Goal: Task Accomplishment & Management: Complete application form

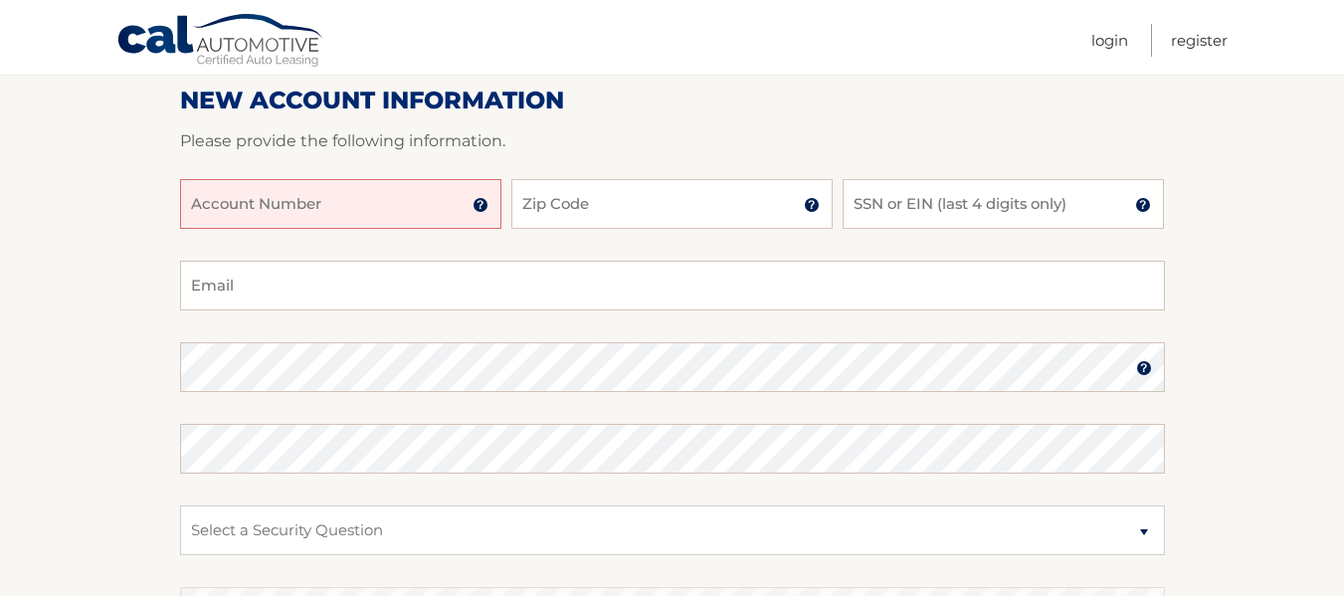
scroll to position [199, 0]
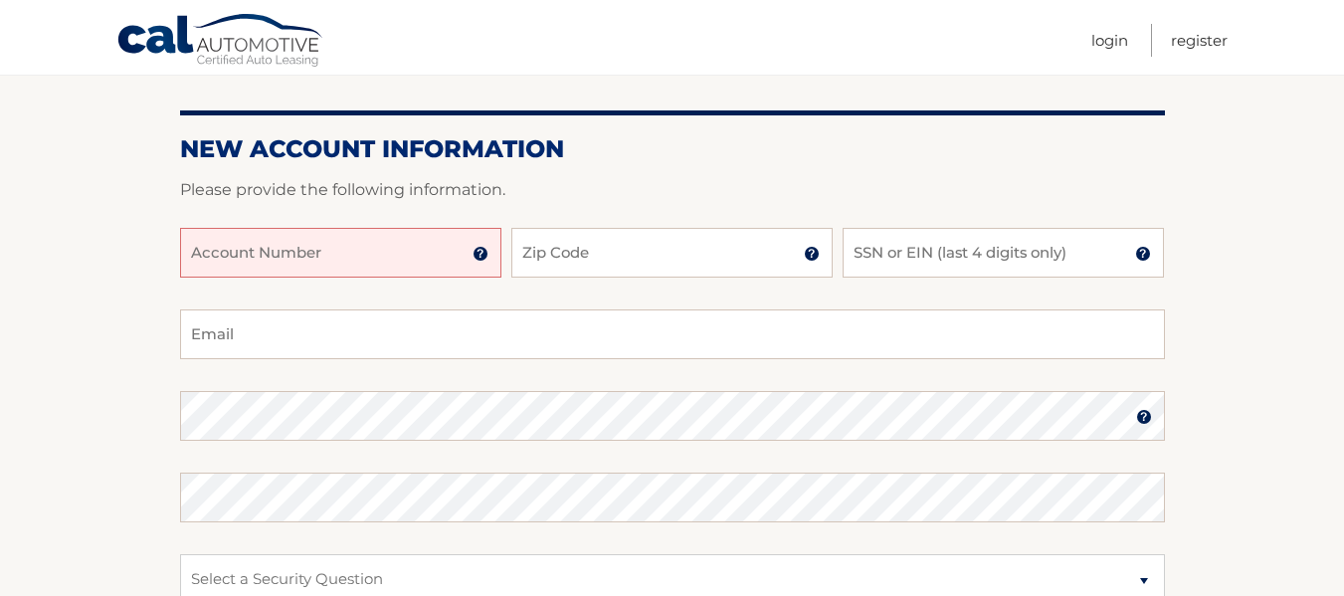
click at [482, 252] on img at bounding box center [481, 254] width 16 height 16
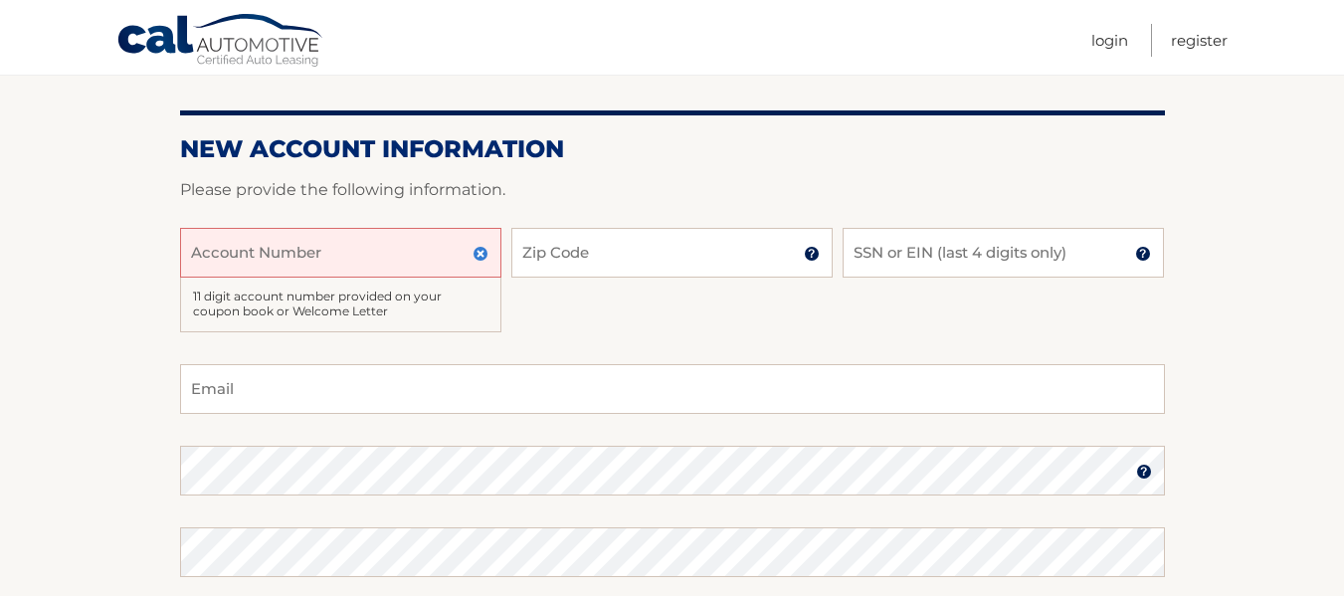
click at [194, 247] on input "Account Number" at bounding box center [340, 253] width 321 height 50
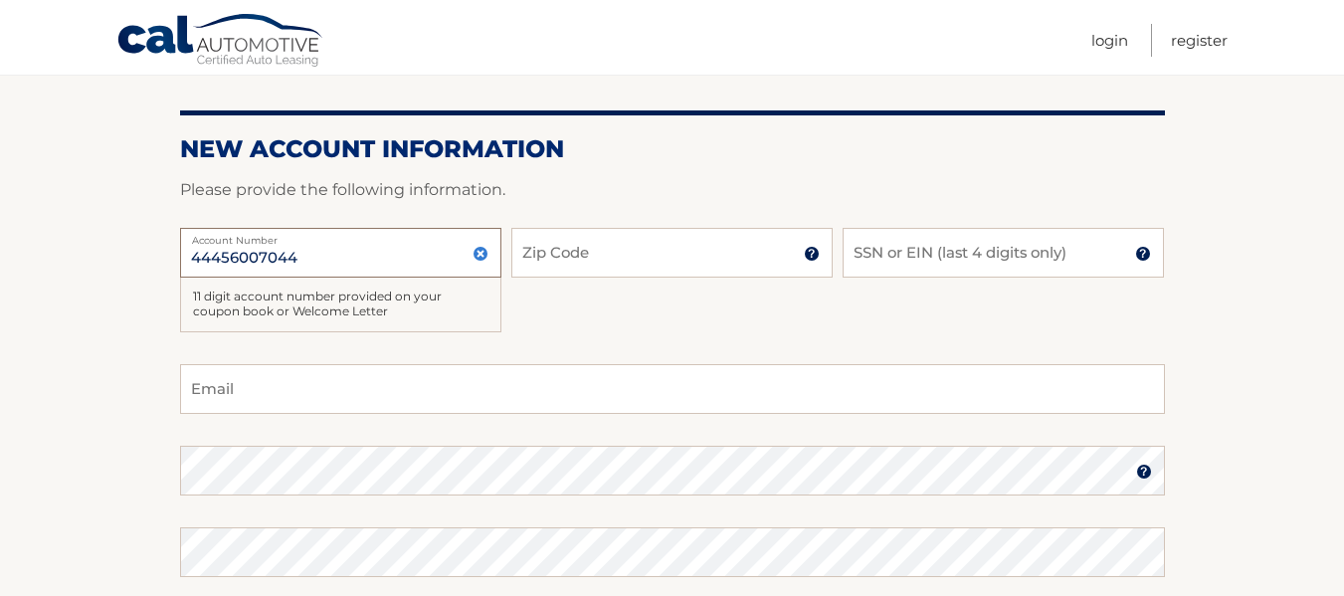
type input "44456007044"
click at [817, 257] on img at bounding box center [812, 254] width 16 height 16
click at [536, 255] on input "Zip Code" at bounding box center [671, 253] width 321 height 50
type input "14150"
type input "briankusmierski@gmail.com"
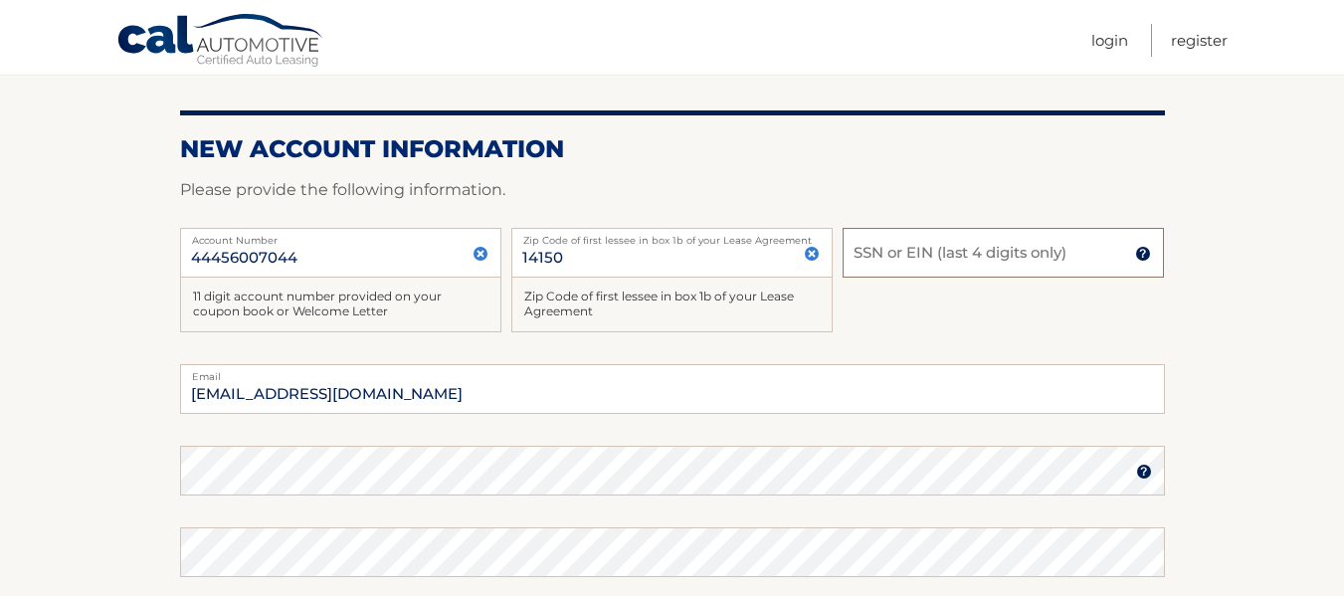
click at [864, 250] on input "SSN or EIN (last 4 digits only)" at bounding box center [1003, 253] width 321 height 50
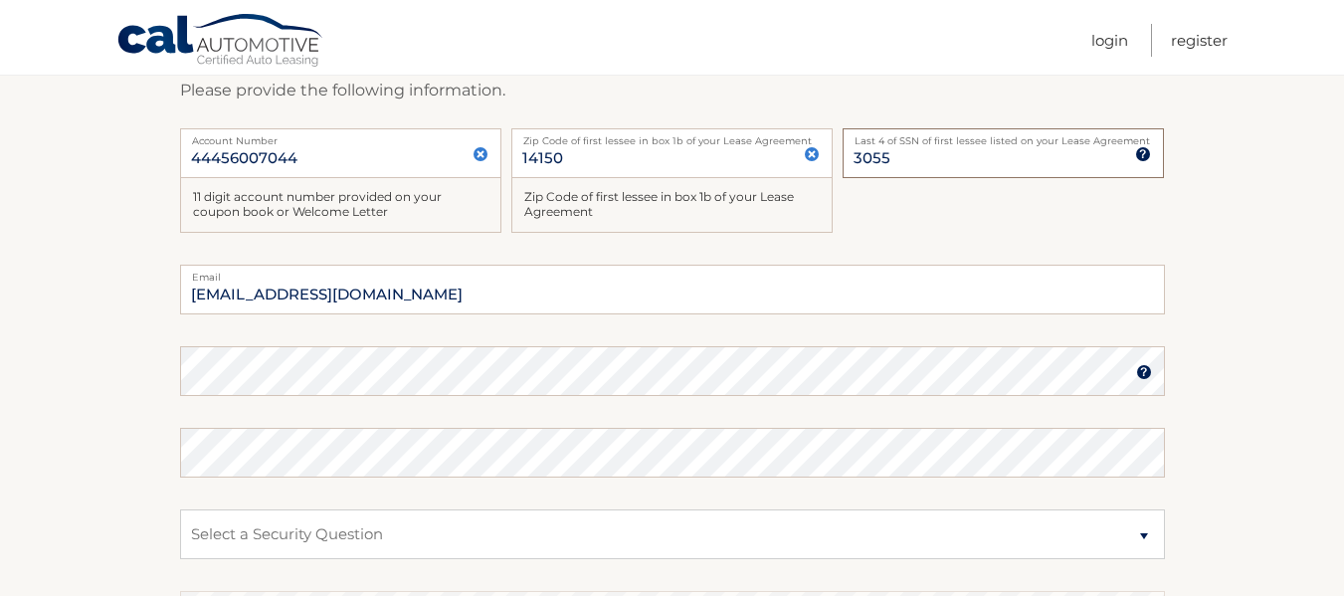
type input "3055"
click at [242, 524] on select "Select a Security Question What was the name of your elementary school? What is…" at bounding box center [672, 534] width 985 height 50
select select "3"
click at [180, 509] on select "Select a Security Question What was the name of your elementary school? What is…" at bounding box center [672, 534] width 985 height 50
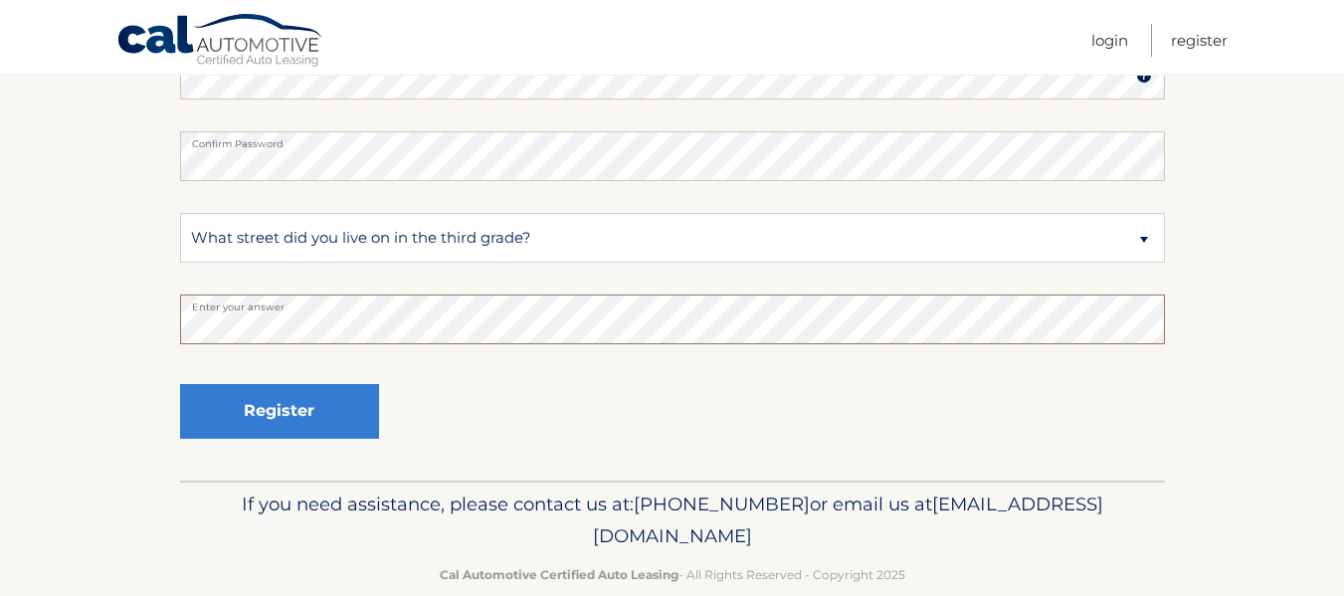
scroll to position [597, 0]
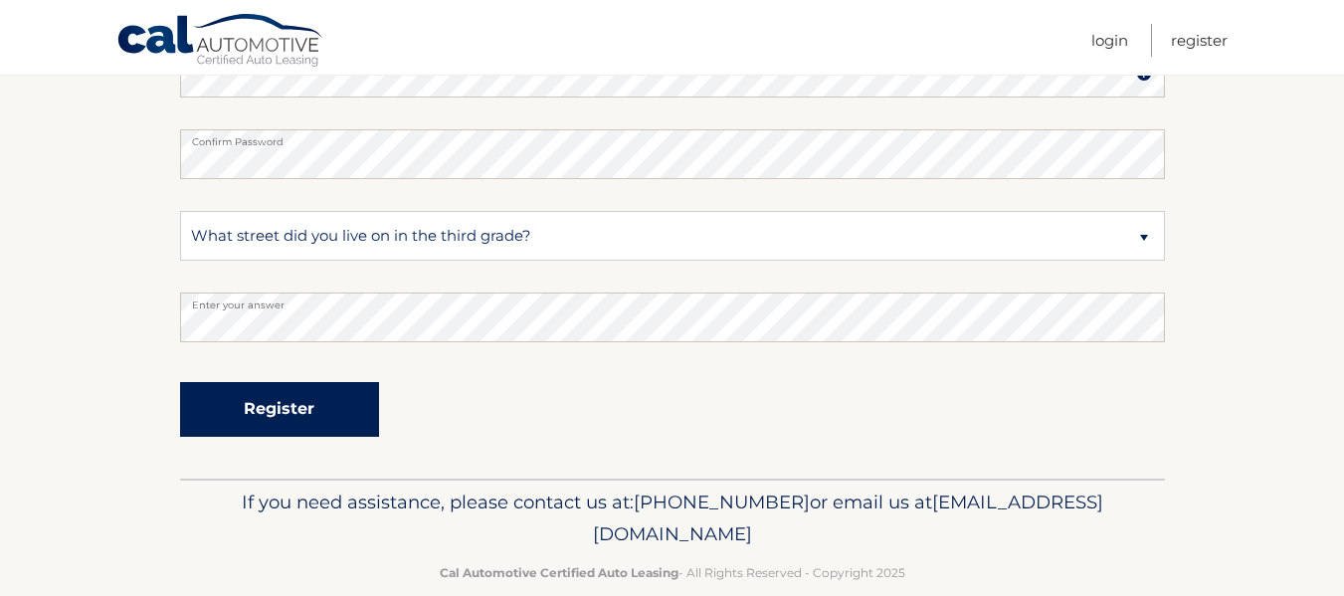
click at [296, 401] on button "Register" at bounding box center [279, 409] width 199 height 55
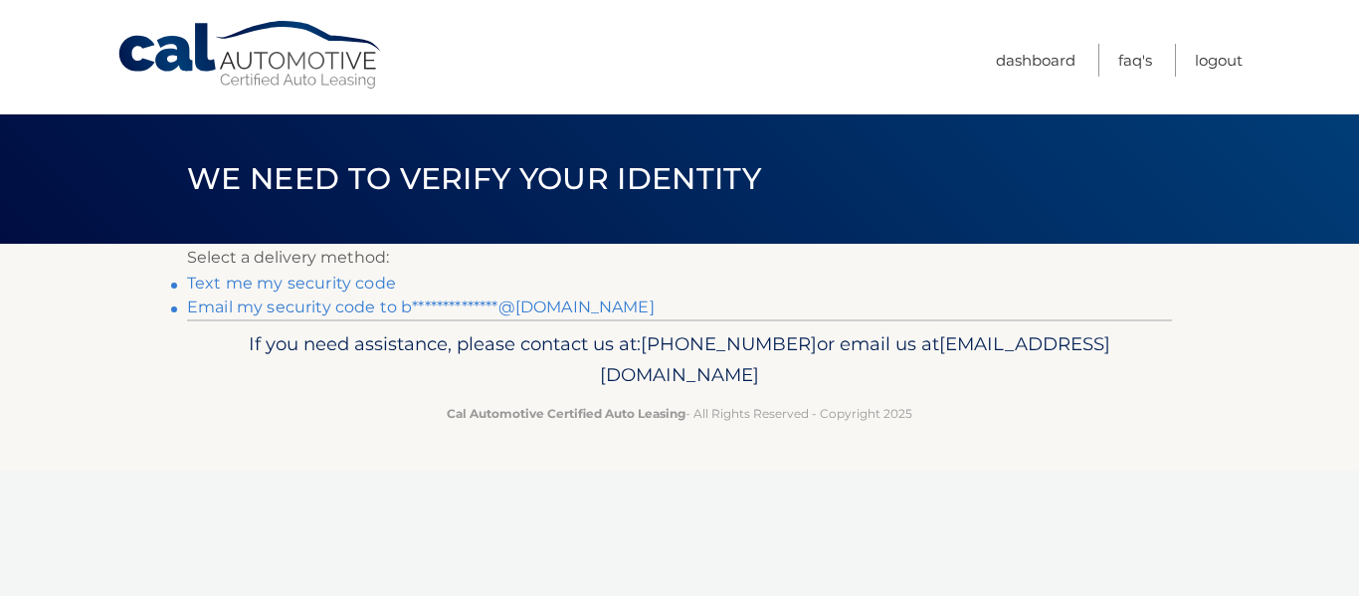
click at [339, 283] on link "Text me my security code" at bounding box center [291, 283] width 209 height 19
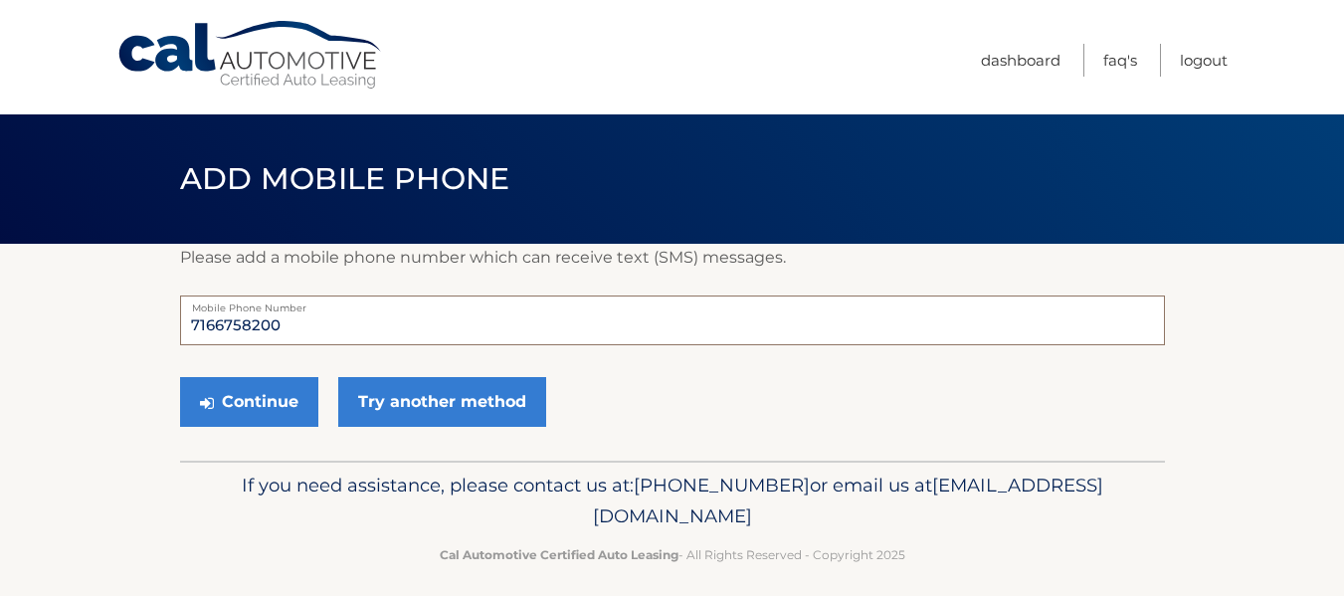
drag, startPoint x: 286, startPoint y: 323, endPoint x: 308, endPoint y: 326, distance: 22.1
click at [286, 324] on input "7166758200" at bounding box center [672, 320] width 985 height 50
type input "7164403032"
click at [222, 381] on button "Continue" at bounding box center [249, 402] width 138 height 50
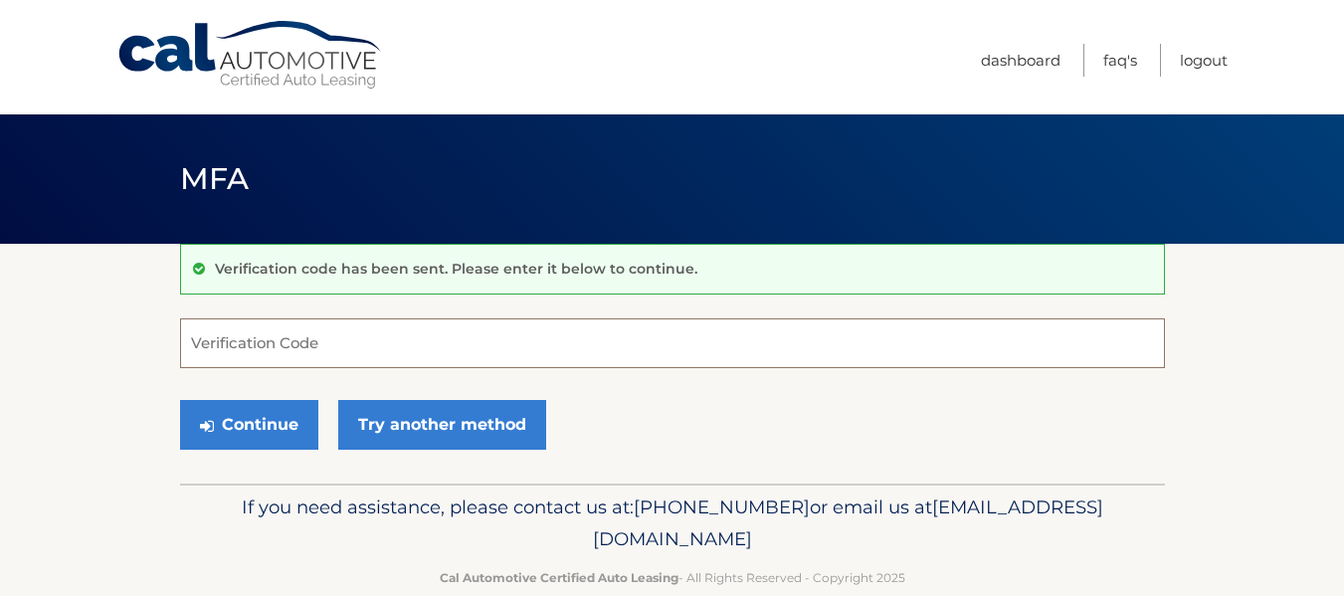
click at [215, 347] on input "Verification Code" at bounding box center [672, 343] width 985 height 50
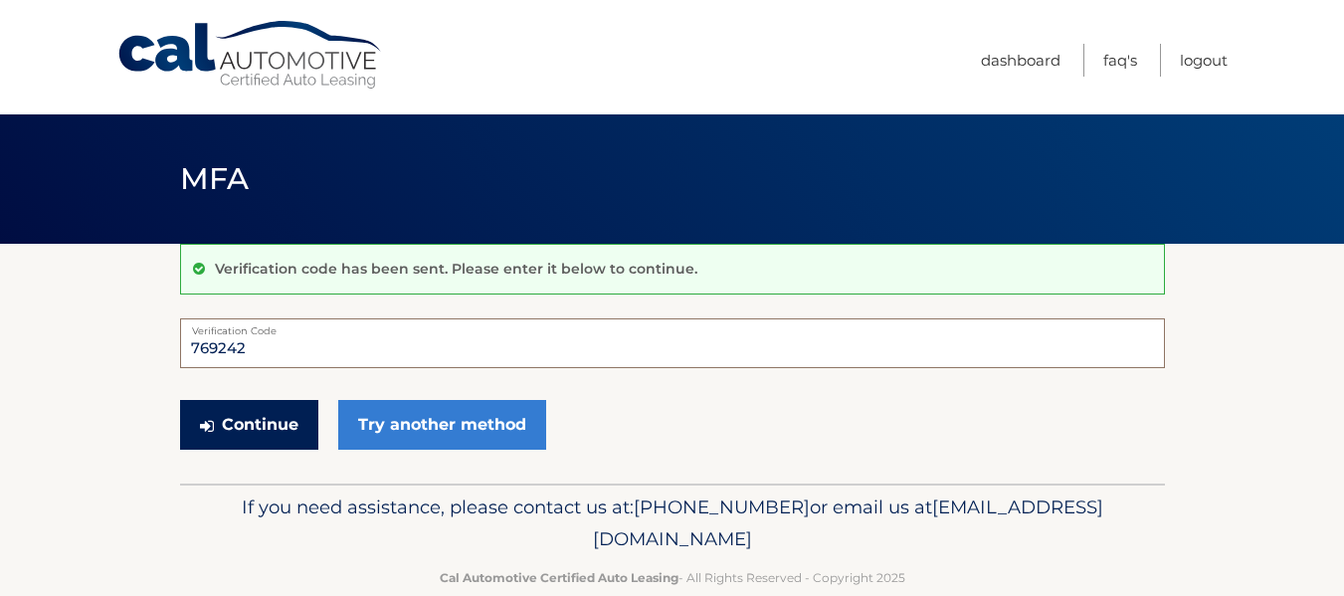
type input "769242"
click at [246, 420] on button "Continue" at bounding box center [249, 425] width 138 height 50
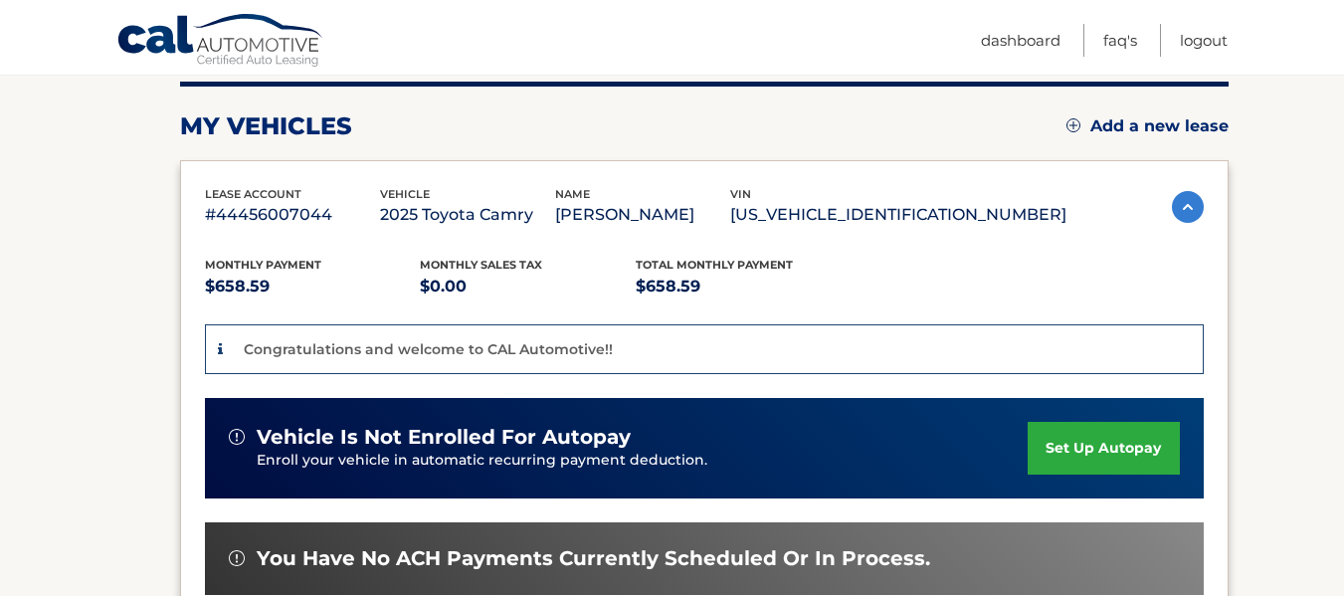
scroll to position [298, 0]
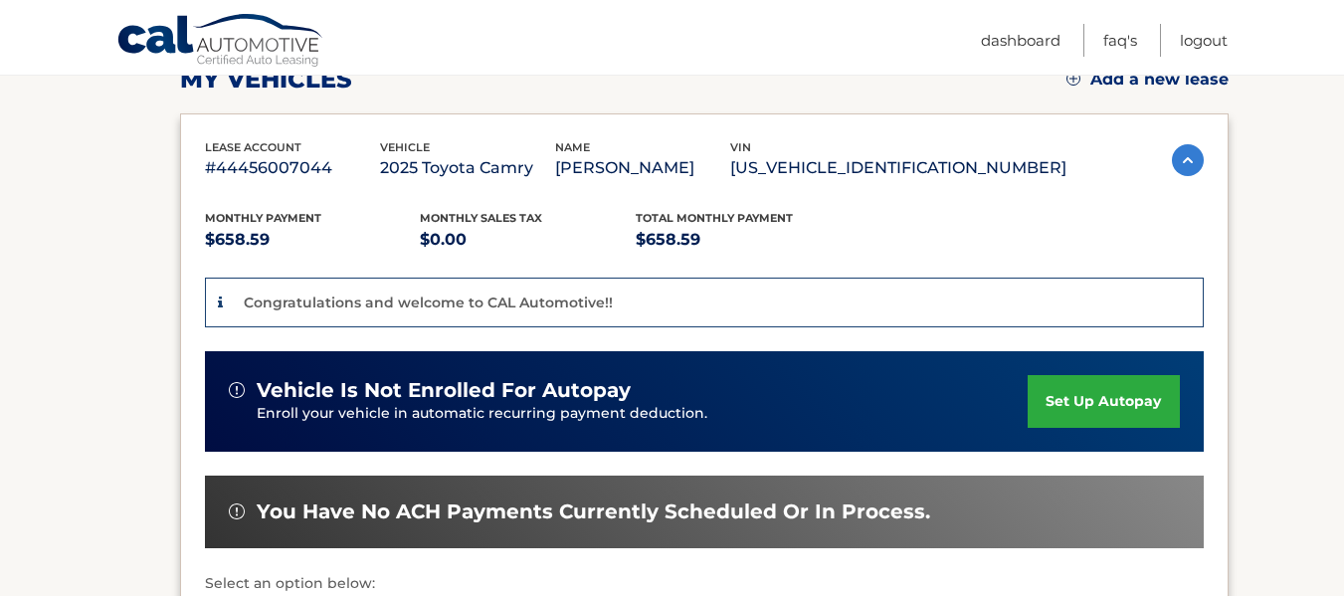
click at [1117, 391] on link "set up autopay" at bounding box center [1103, 401] width 151 height 53
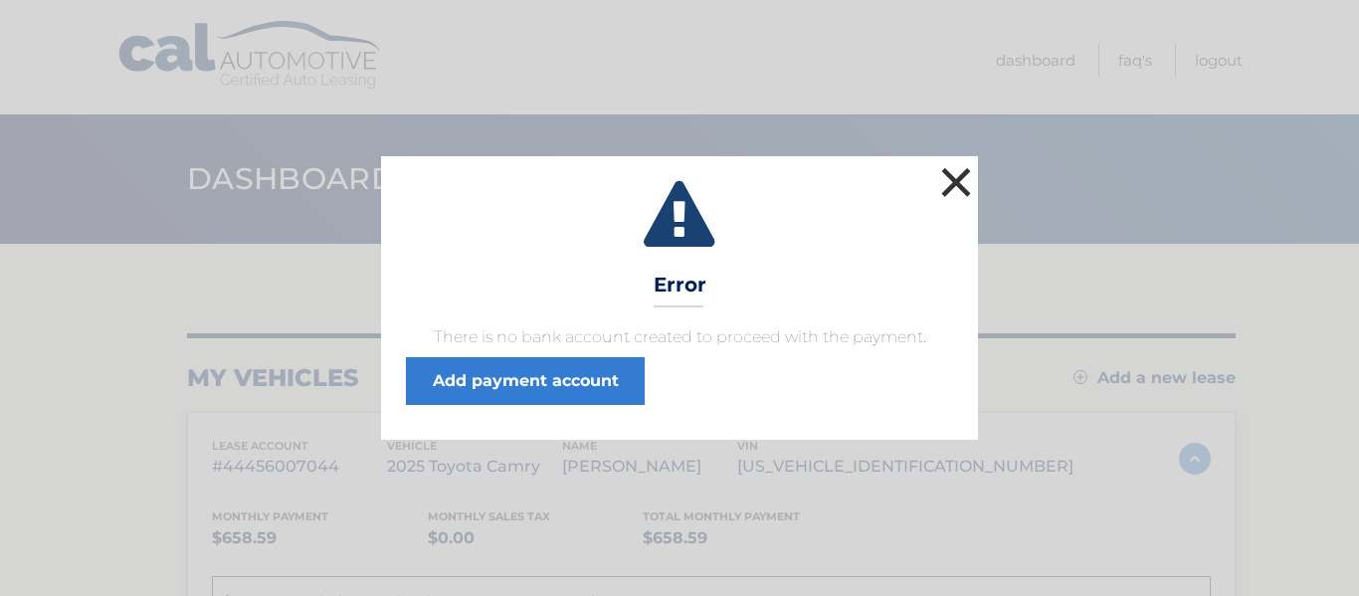
drag, startPoint x: 956, startPoint y: 180, endPoint x: 962, endPoint y: 210, distance: 30.4
click at [957, 180] on button "×" at bounding box center [956, 182] width 40 height 40
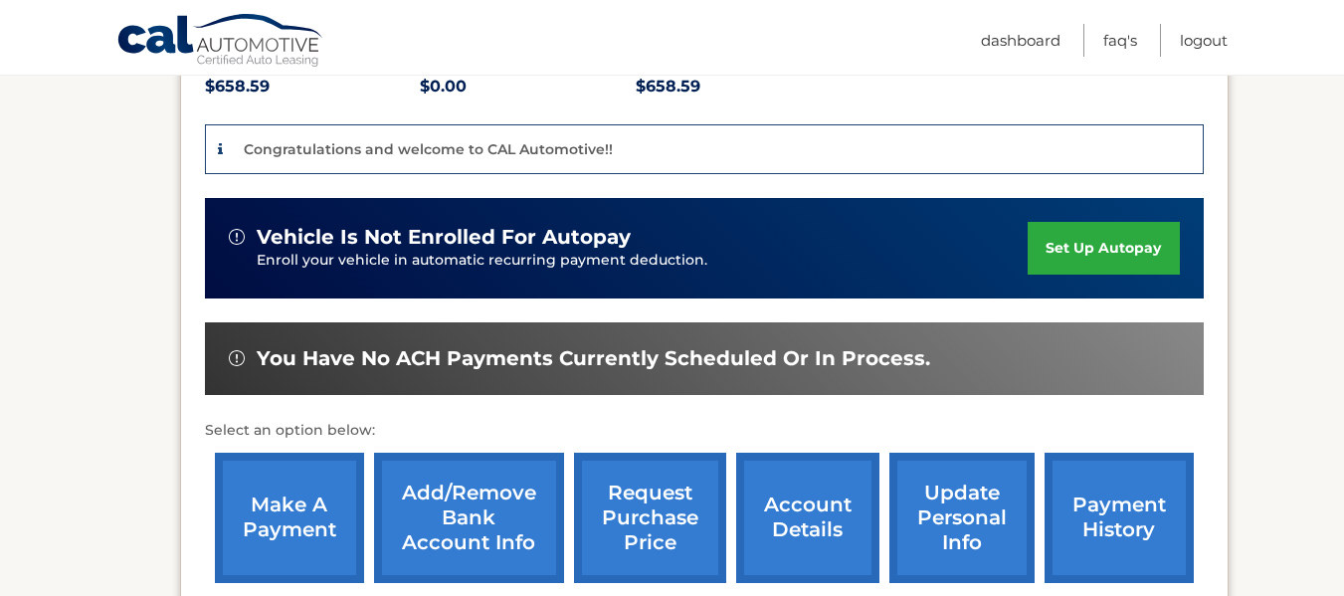
scroll to position [497, 0]
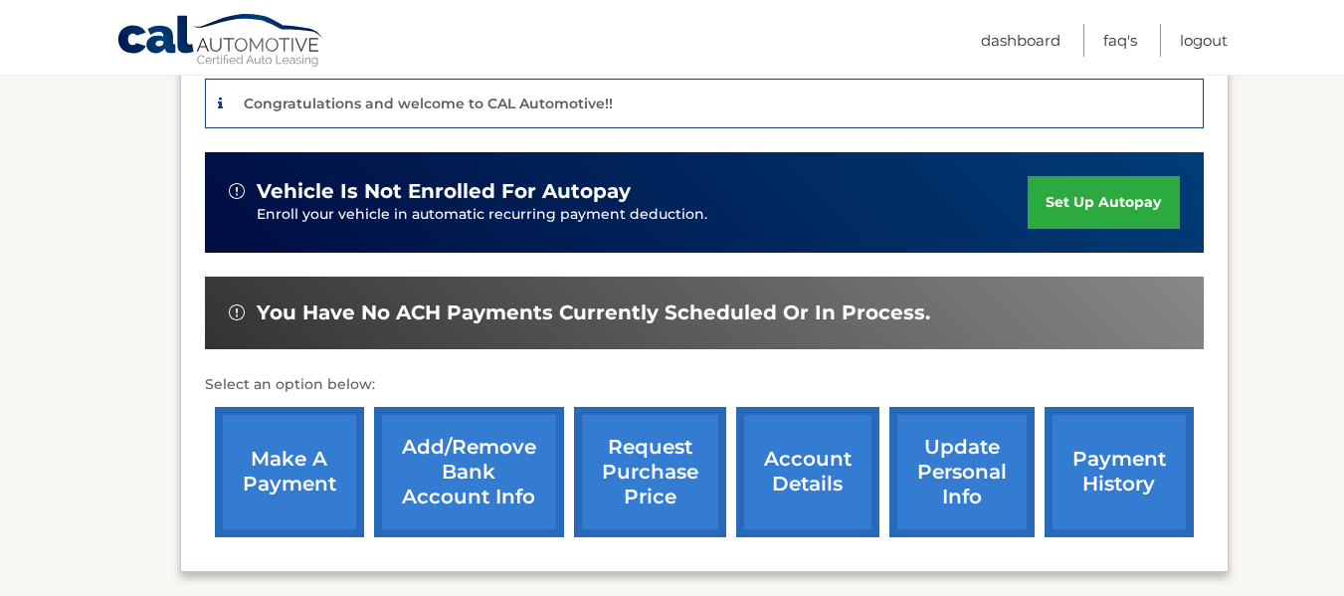
click at [475, 472] on link "Add/Remove bank account info" at bounding box center [469, 472] width 190 height 130
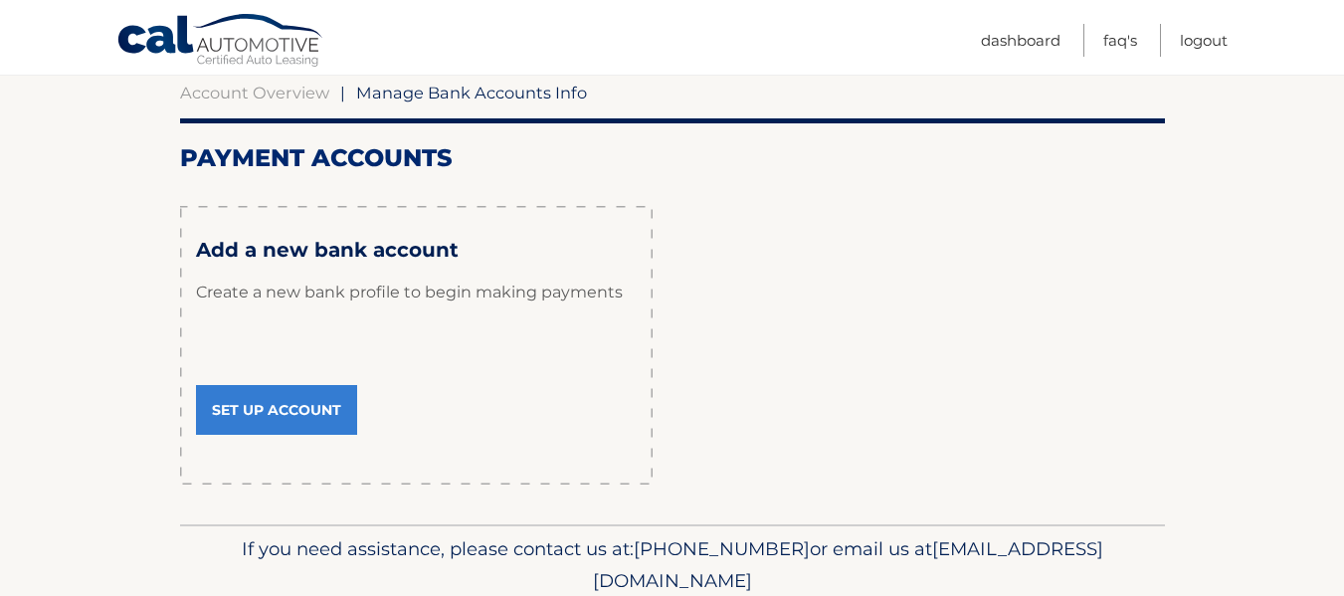
scroll to position [199, 0]
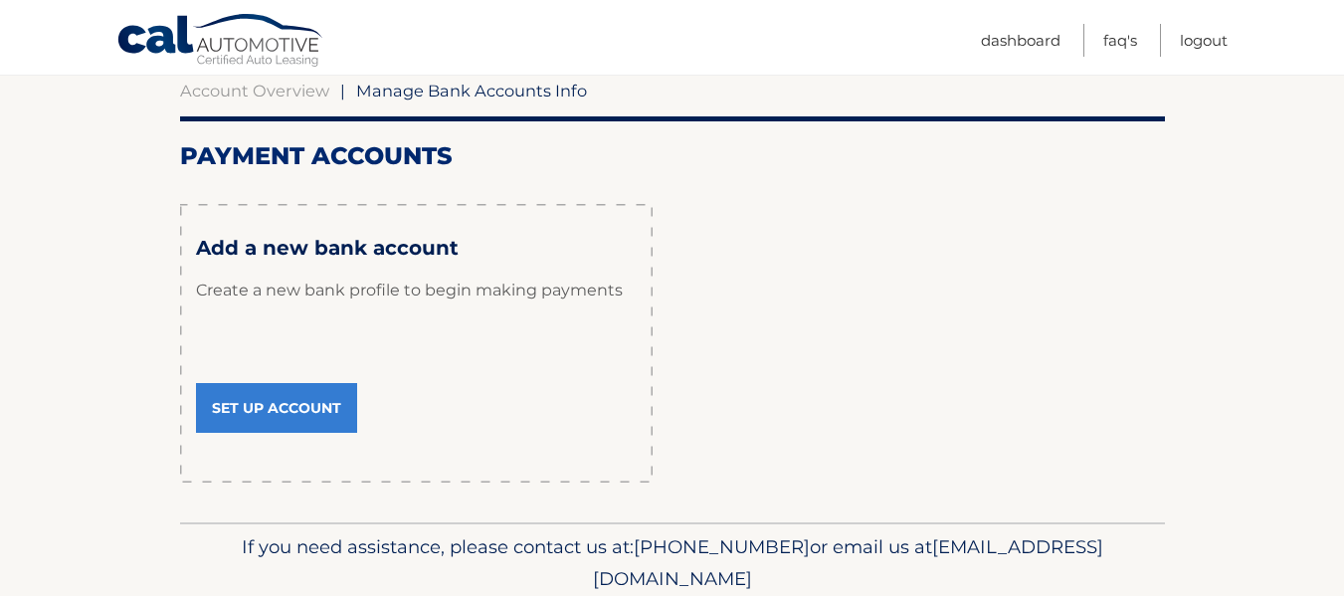
click at [272, 395] on link "Set Up Account" at bounding box center [276, 408] width 161 height 50
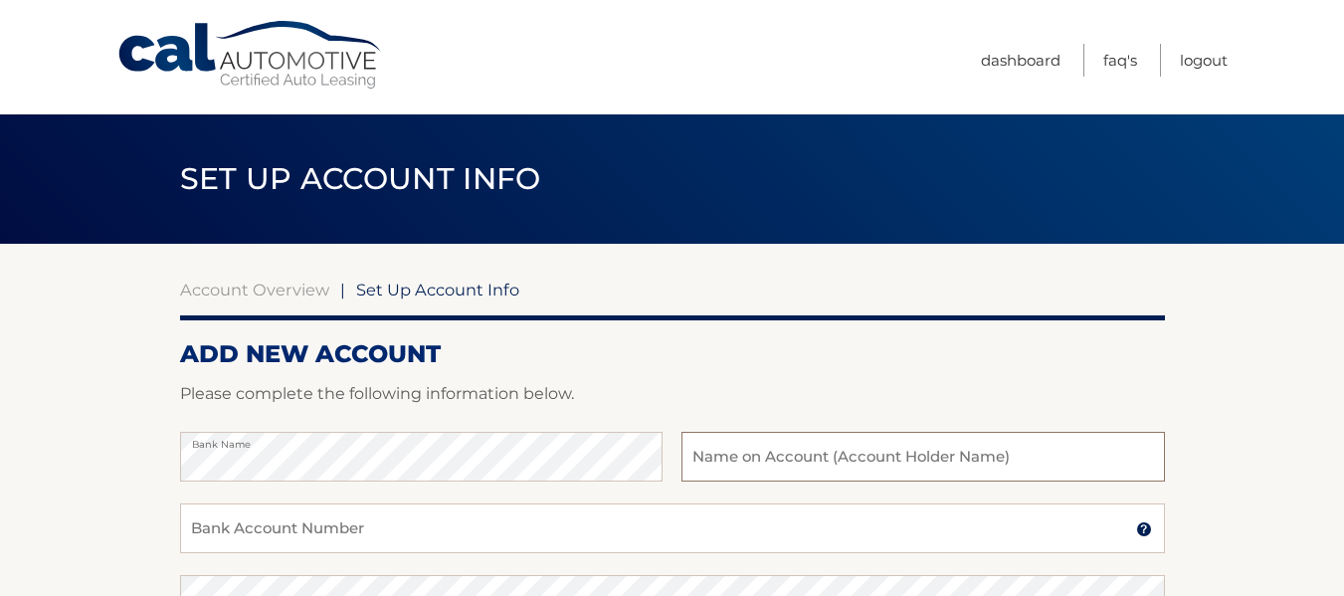
click at [701, 456] on input "text" at bounding box center [922, 457] width 482 height 50
type input "The Market in the Square"
drag, startPoint x: 203, startPoint y: 520, endPoint x: 209, endPoint y: 529, distance: 10.8
click at [203, 521] on input "Bank Account Number" at bounding box center [672, 528] width 985 height 50
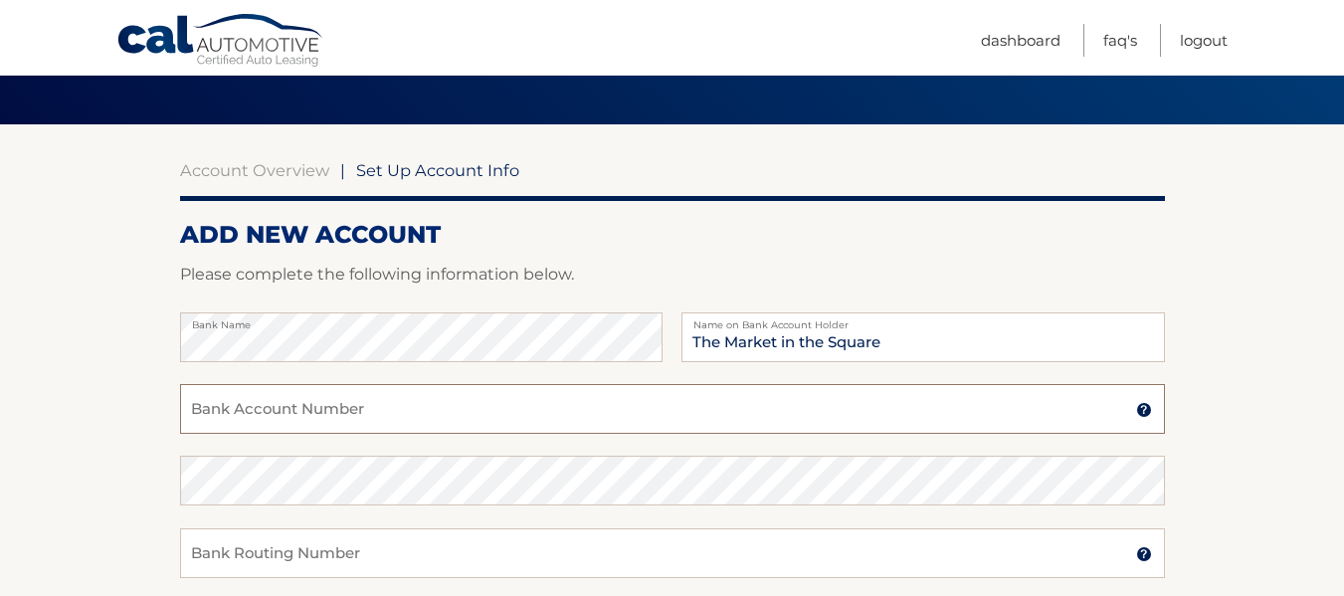
scroll to position [199, 0]
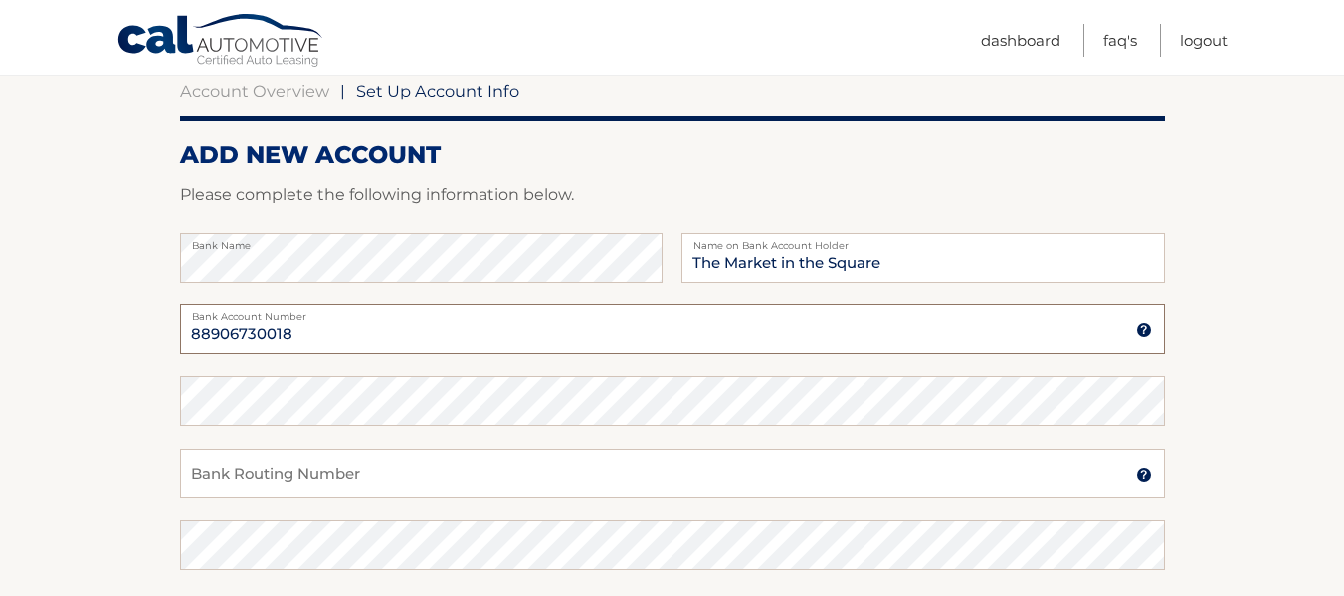
type input "88906730018"
click at [197, 475] on input "Bank Routing Number" at bounding box center [672, 474] width 985 height 50
type input "022000046"
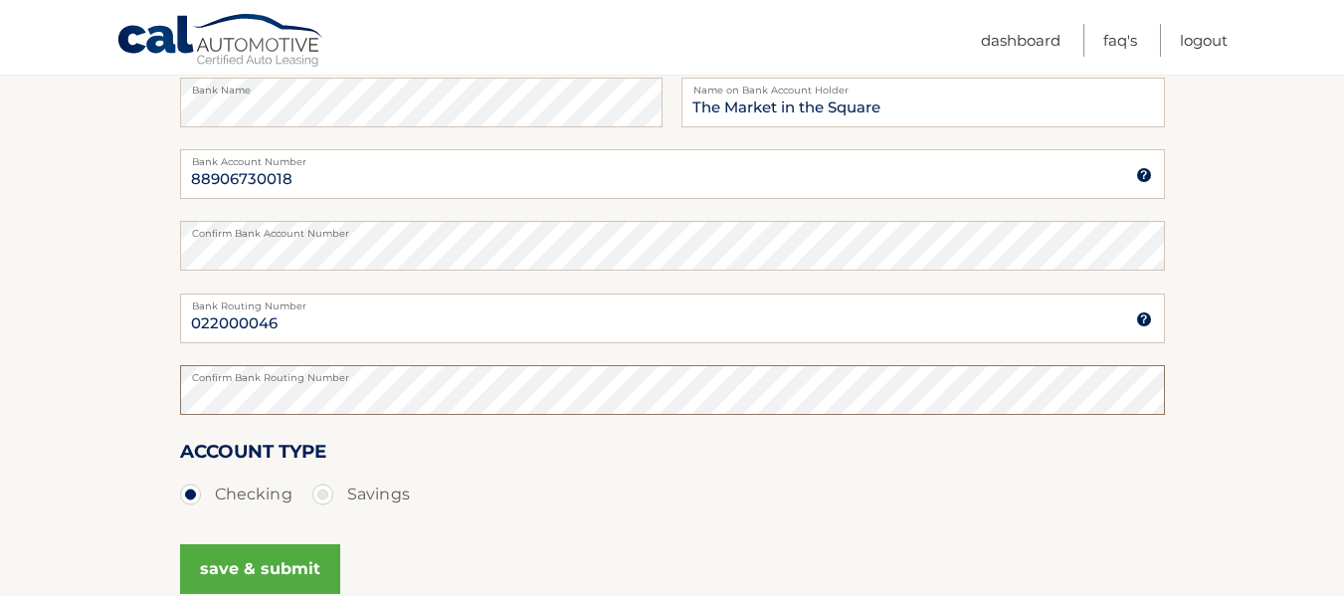
scroll to position [398, 0]
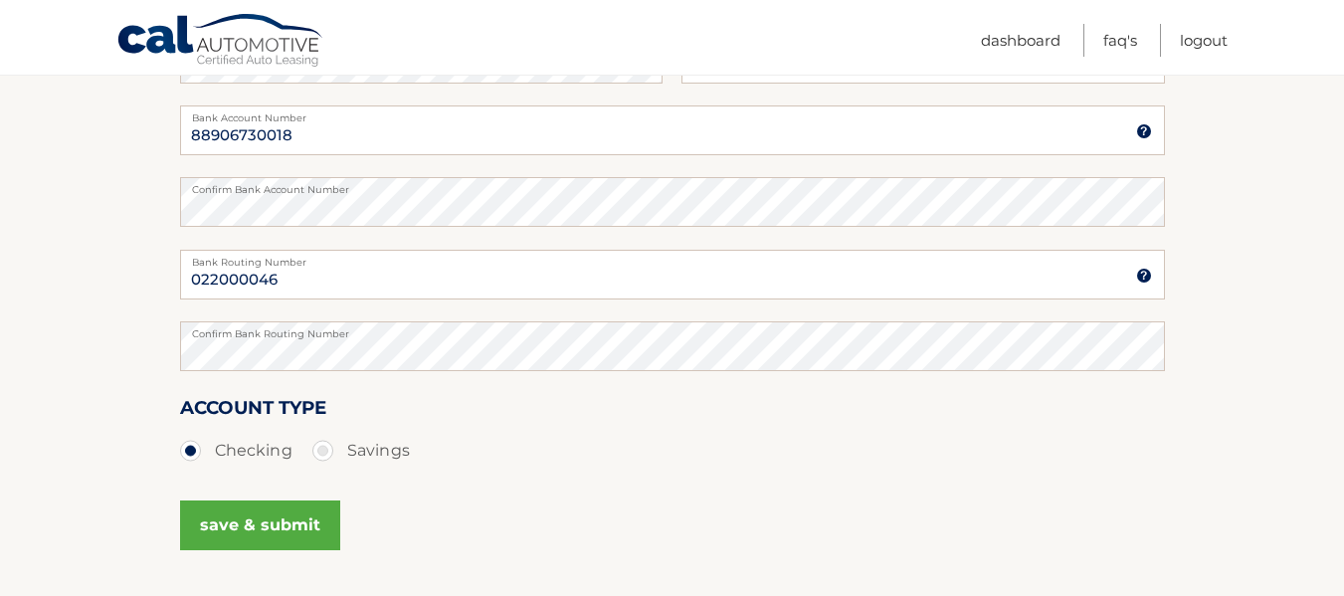
click at [256, 518] on button "save & submit" at bounding box center [260, 525] width 160 height 50
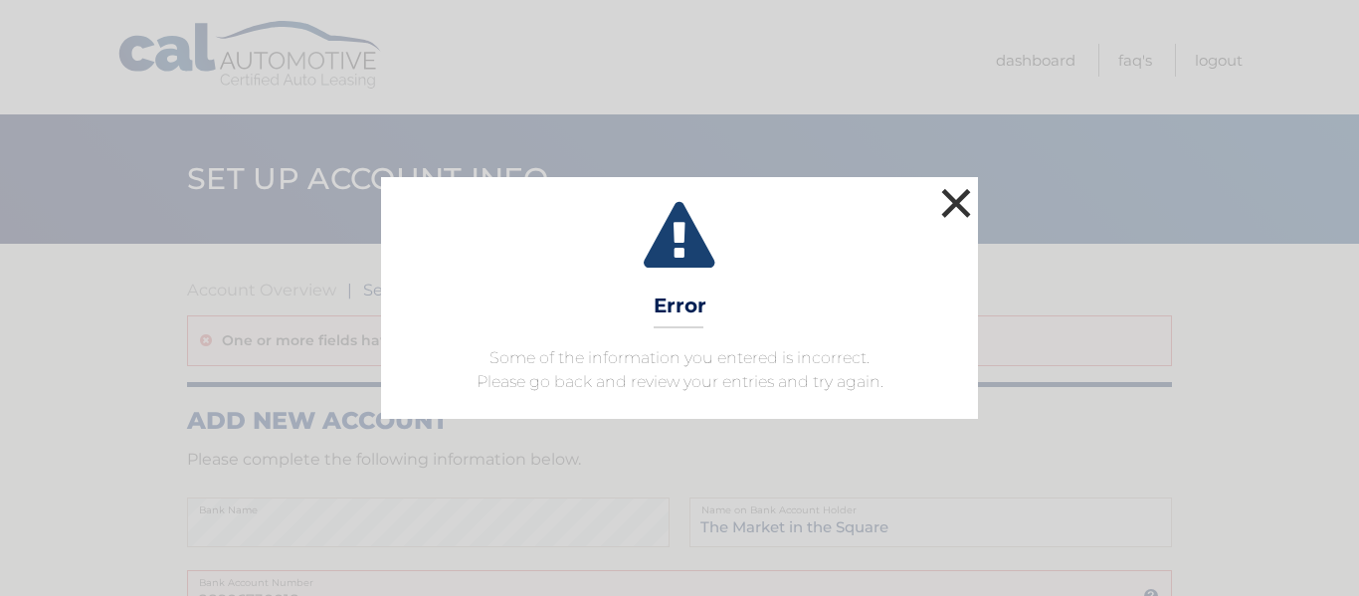
click at [953, 194] on button "×" at bounding box center [956, 203] width 40 height 40
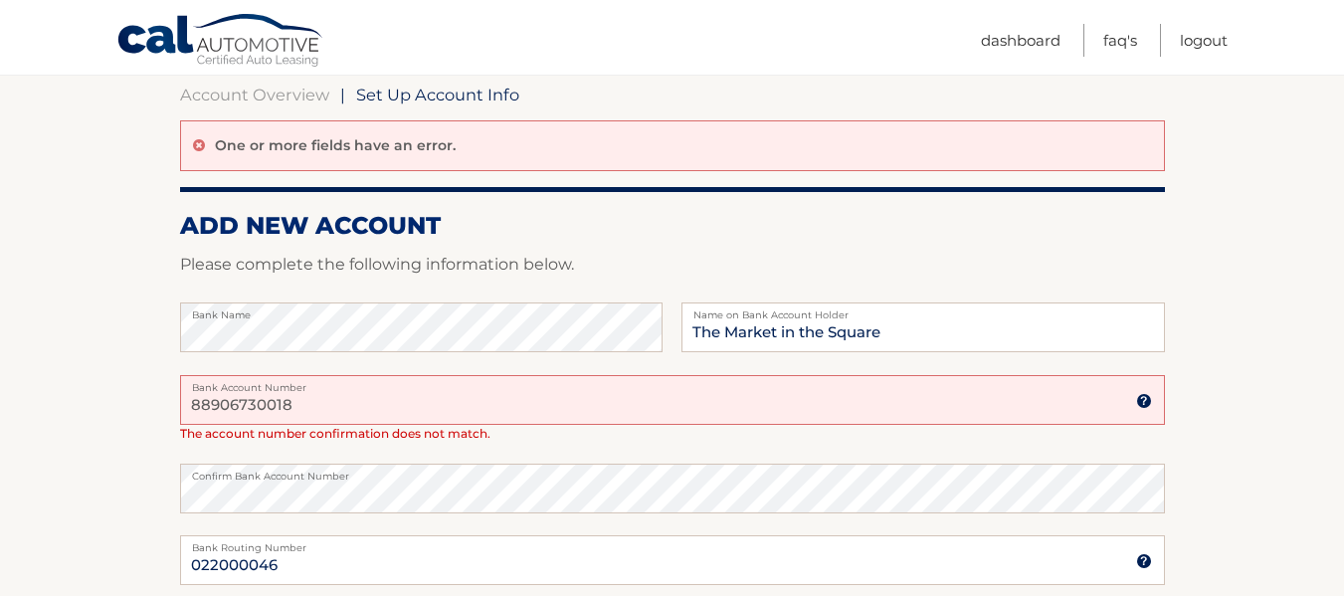
scroll to position [199, 0]
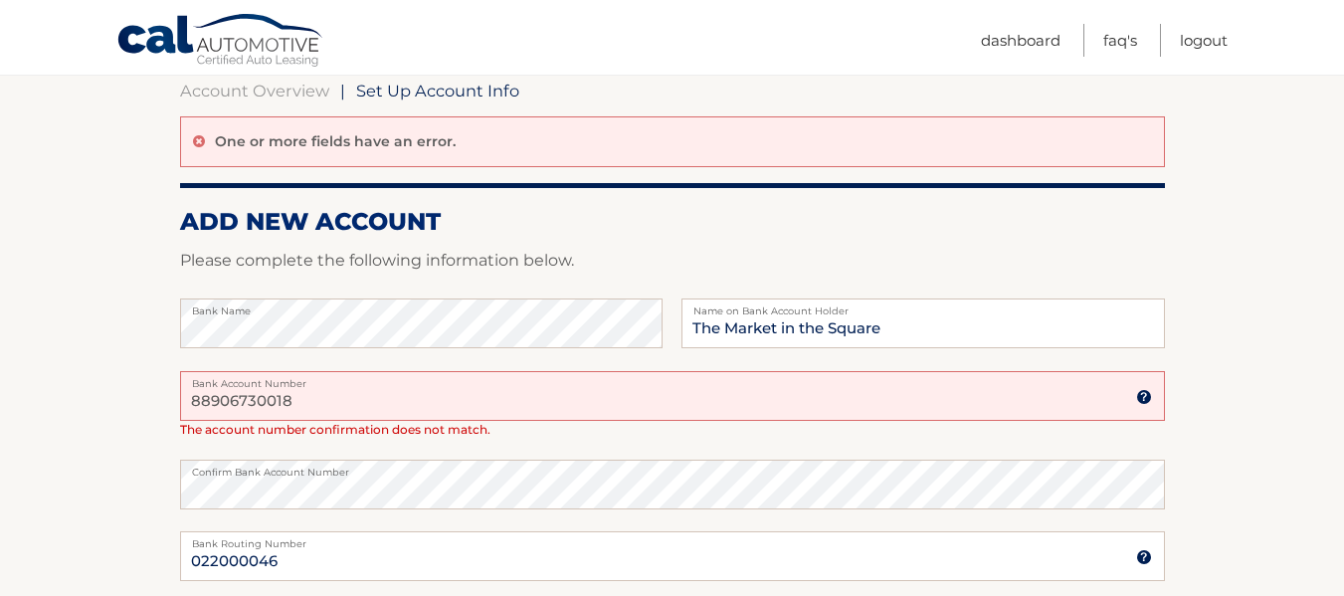
click at [278, 400] on input "88906730018" at bounding box center [672, 396] width 985 height 50
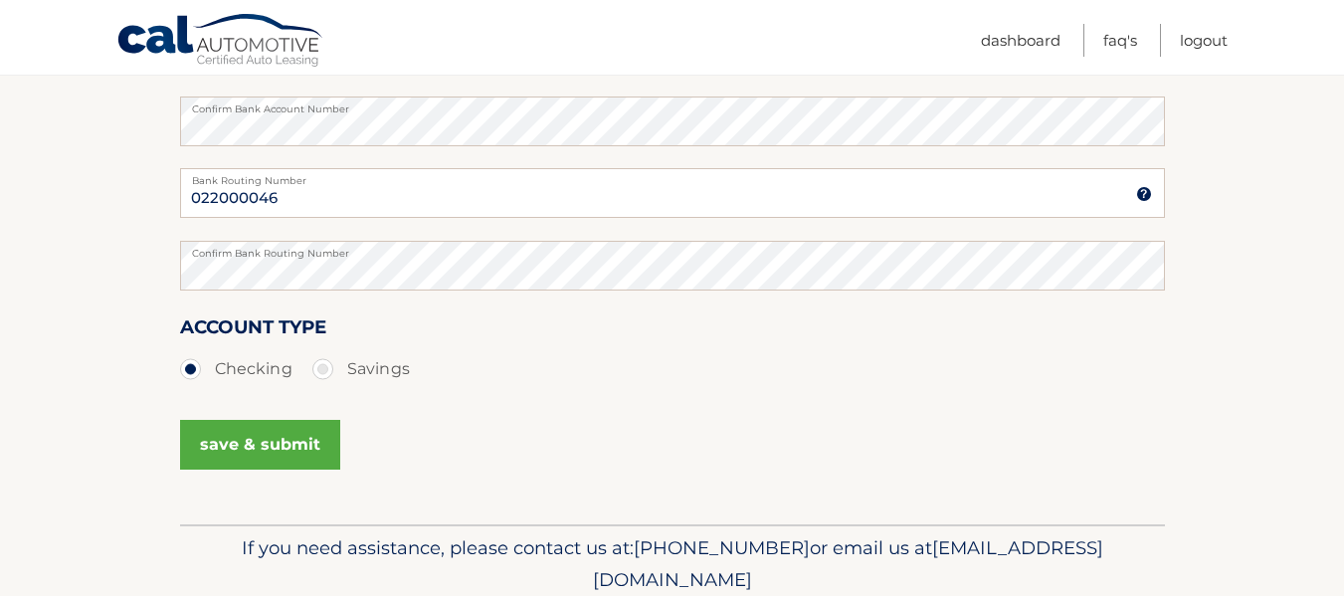
scroll to position [597, 0]
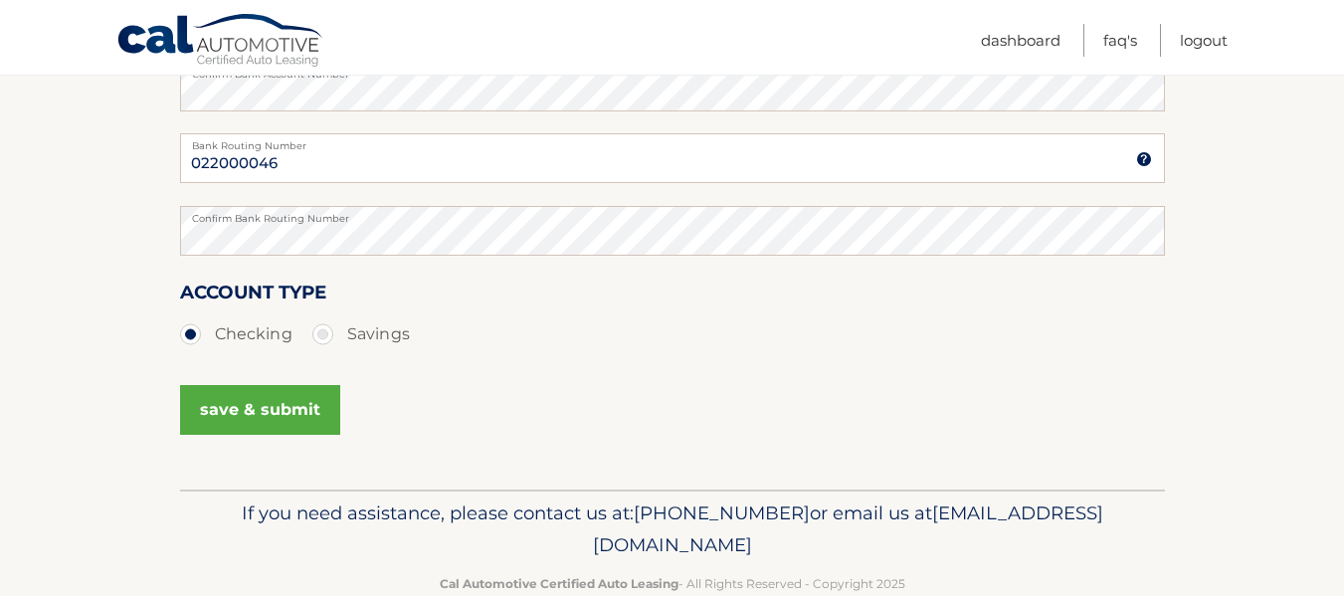
type input "8890673018"
click at [244, 404] on button "save & submit" at bounding box center [260, 410] width 160 height 50
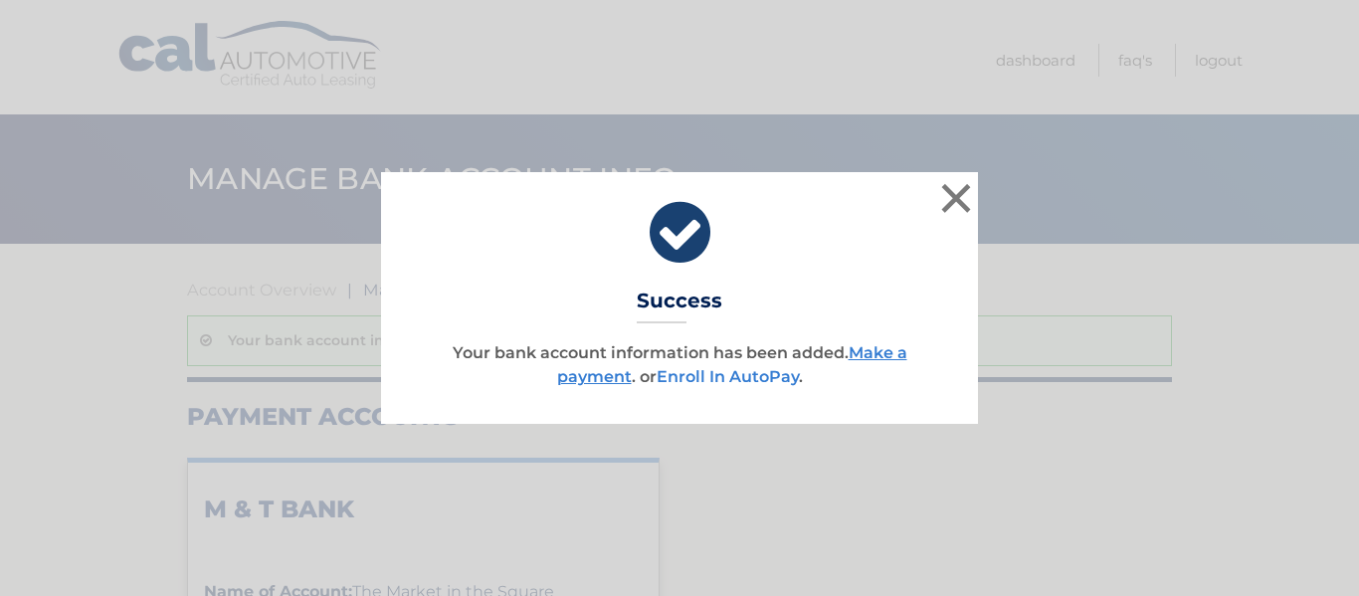
click at [724, 375] on link "Enroll In AutoPay" at bounding box center [728, 376] width 142 height 19
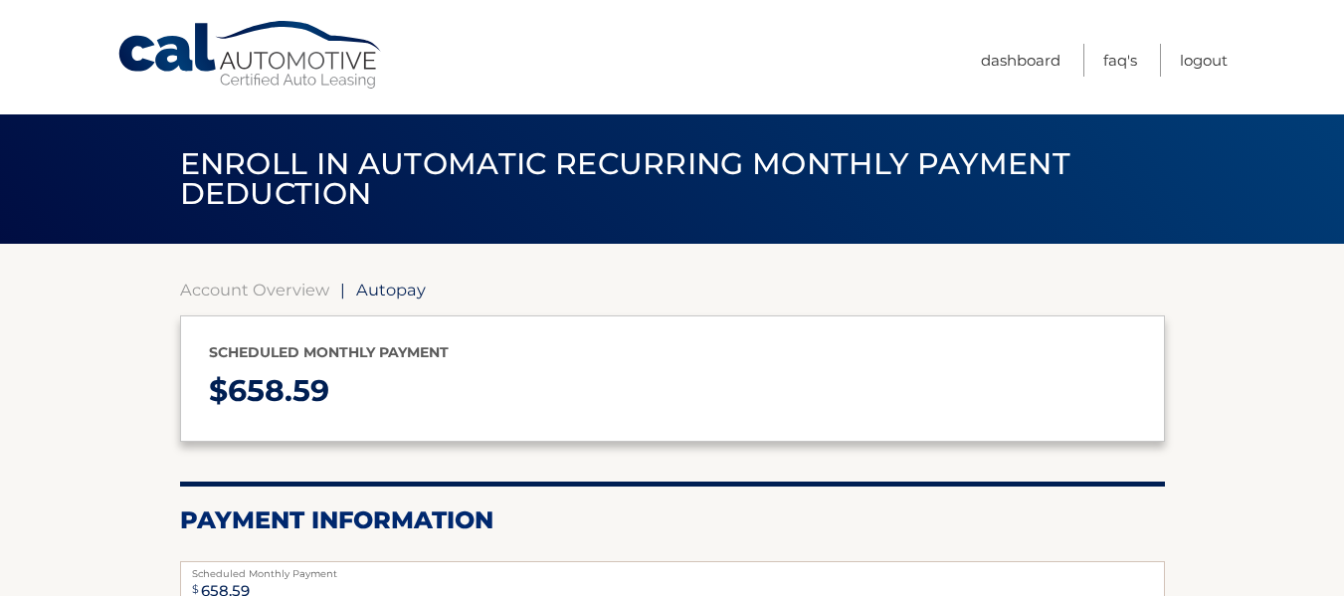
select select "NTE1ODM1MWQtMWQ3MS00OWI3LThiMzMtNGNhNWYwZDE4YjU3"
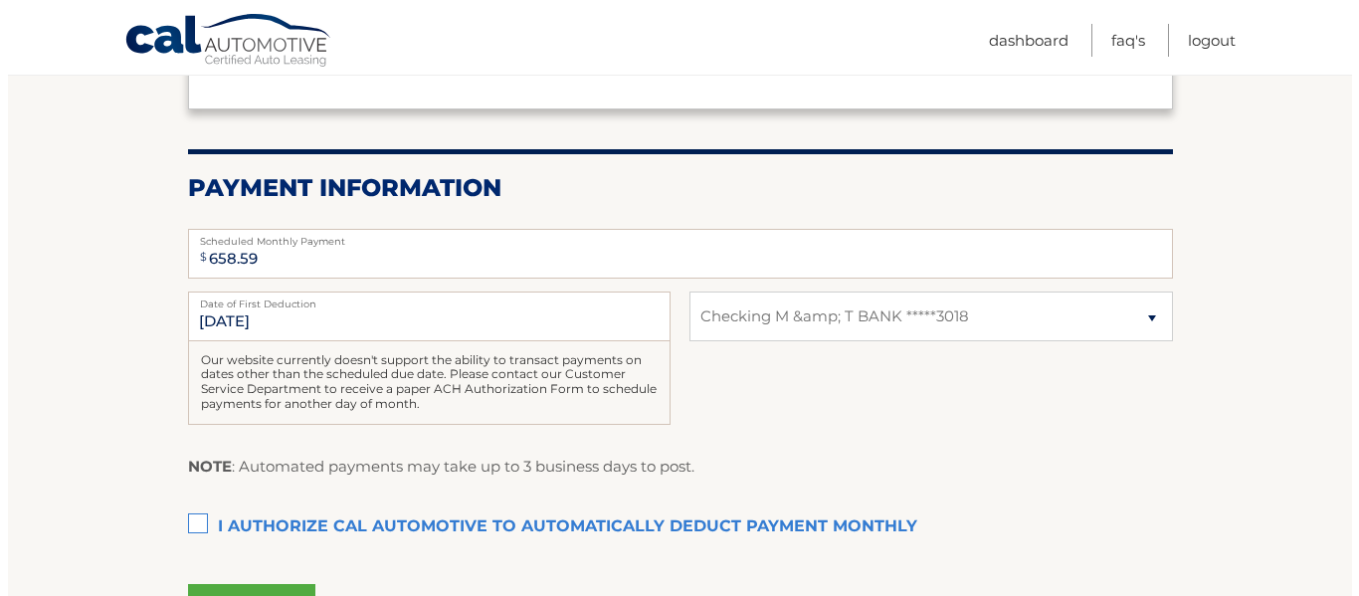
scroll to position [398, 0]
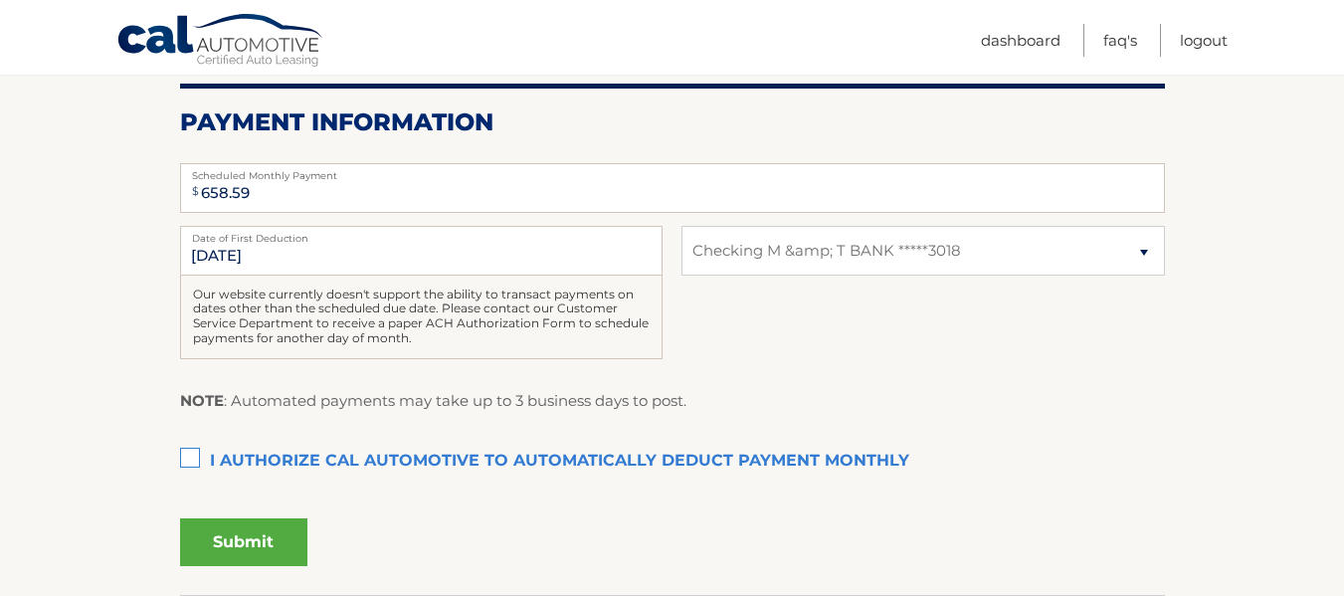
click at [188, 454] on label "I authorize cal automotive to automatically deduct payment monthly This checkbo…" at bounding box center [672, 462] width 985 height 40
click at [0, 0] on input "I authorize cal automotive to automatically deduct payment monthly This checkbo…" at bounding box center [0, 0] width 0 height 0
click at [252, 536] on button "Submit" at bounding box center [243, 542] width 127 height 48
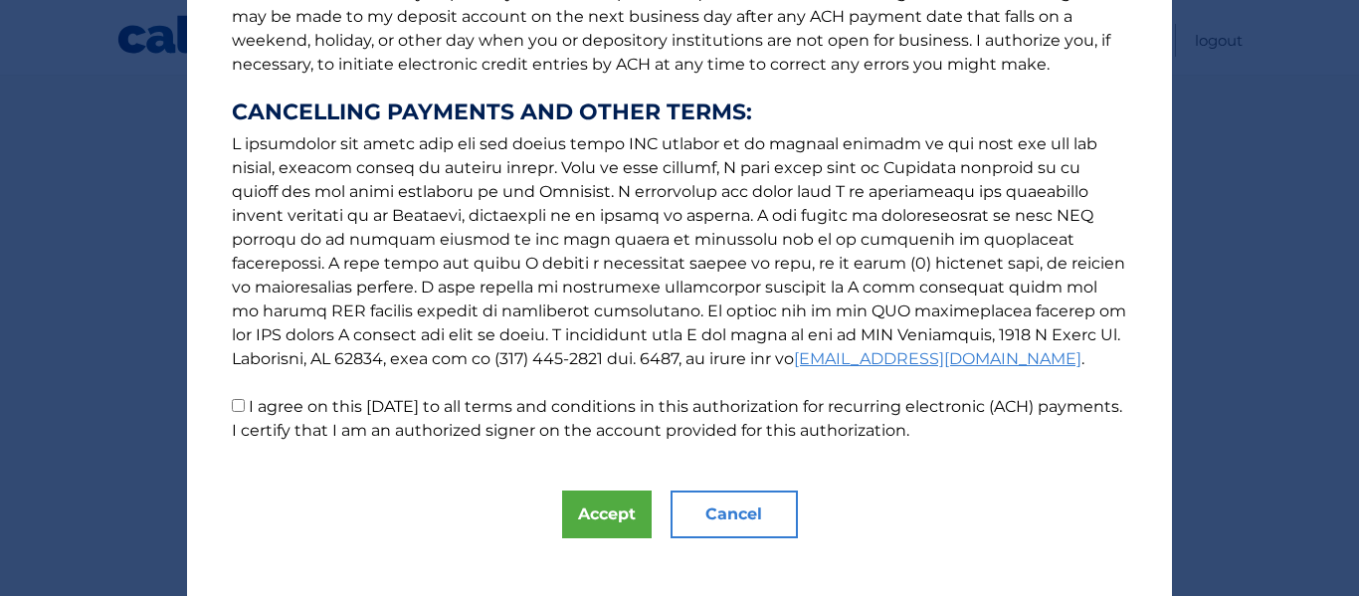
scroll to position [344, 0]
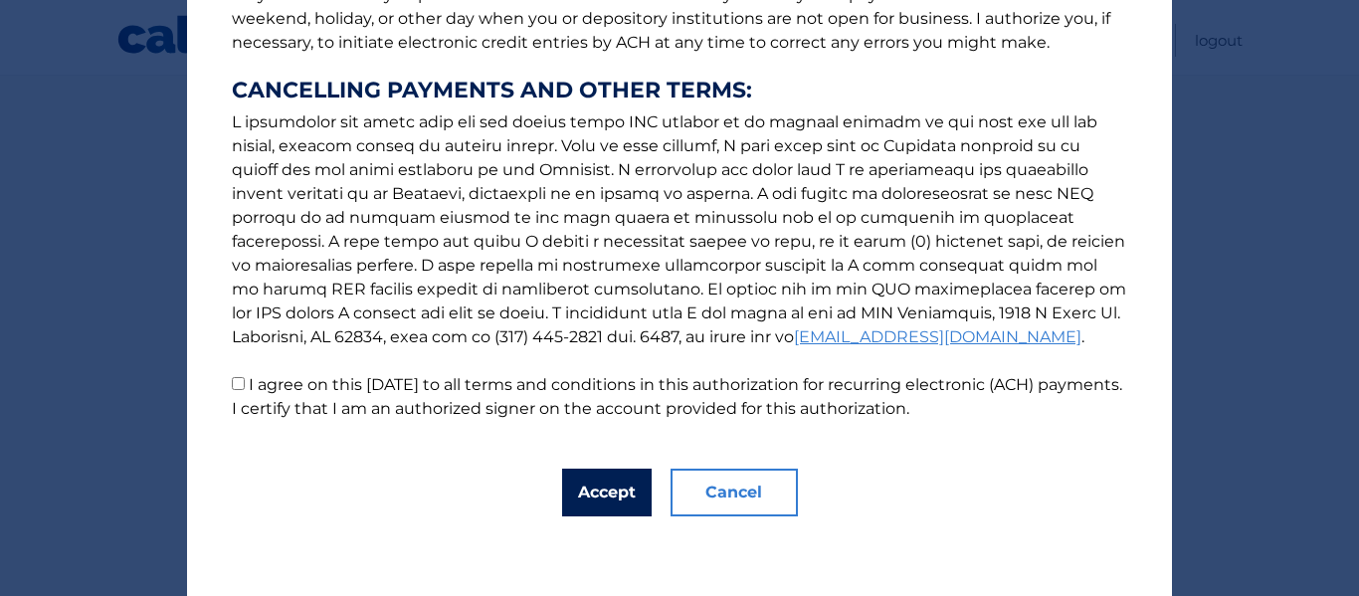
click at [602, 485] on button "Accept" at bounding box center [607, 493] width 90 height 48
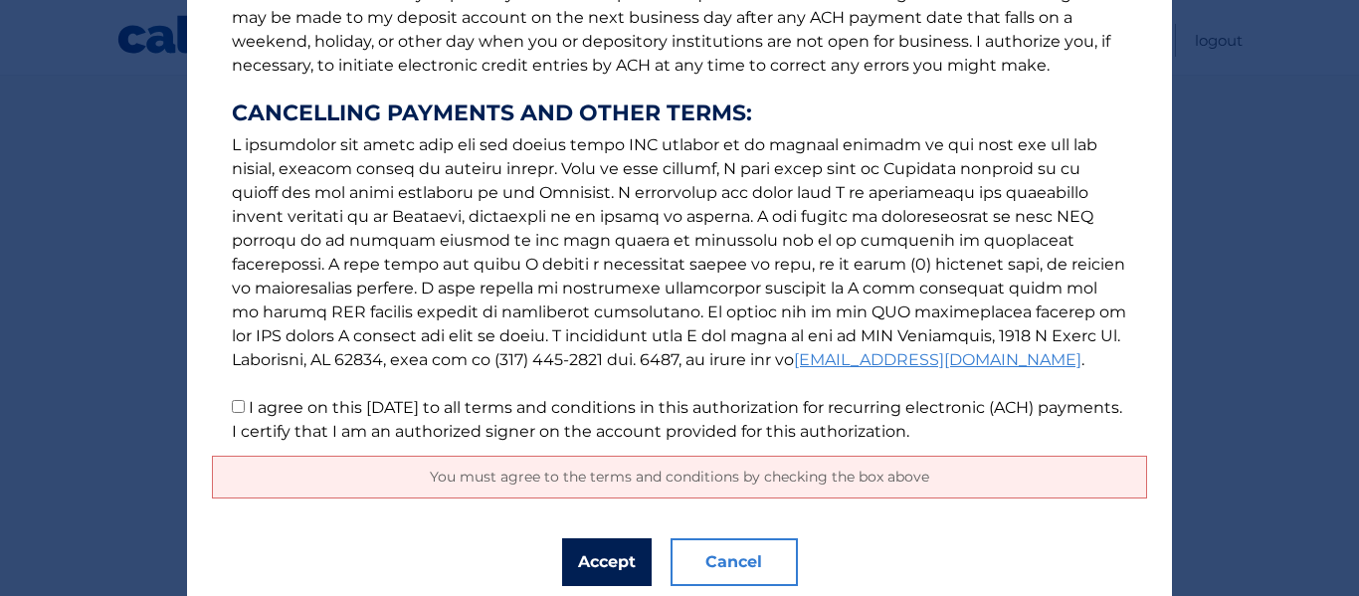
scroll to position [391, 0]
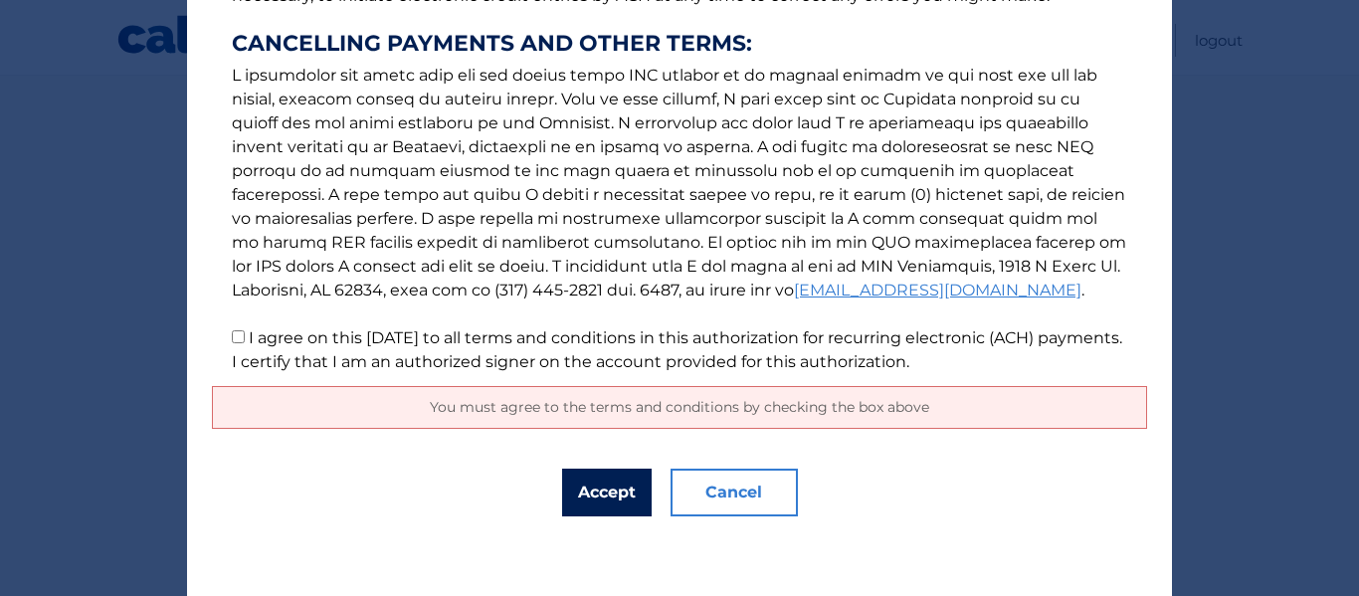
click at [587, 488] on button "Accept" at bounding box center [607, 493] width 90 height 48
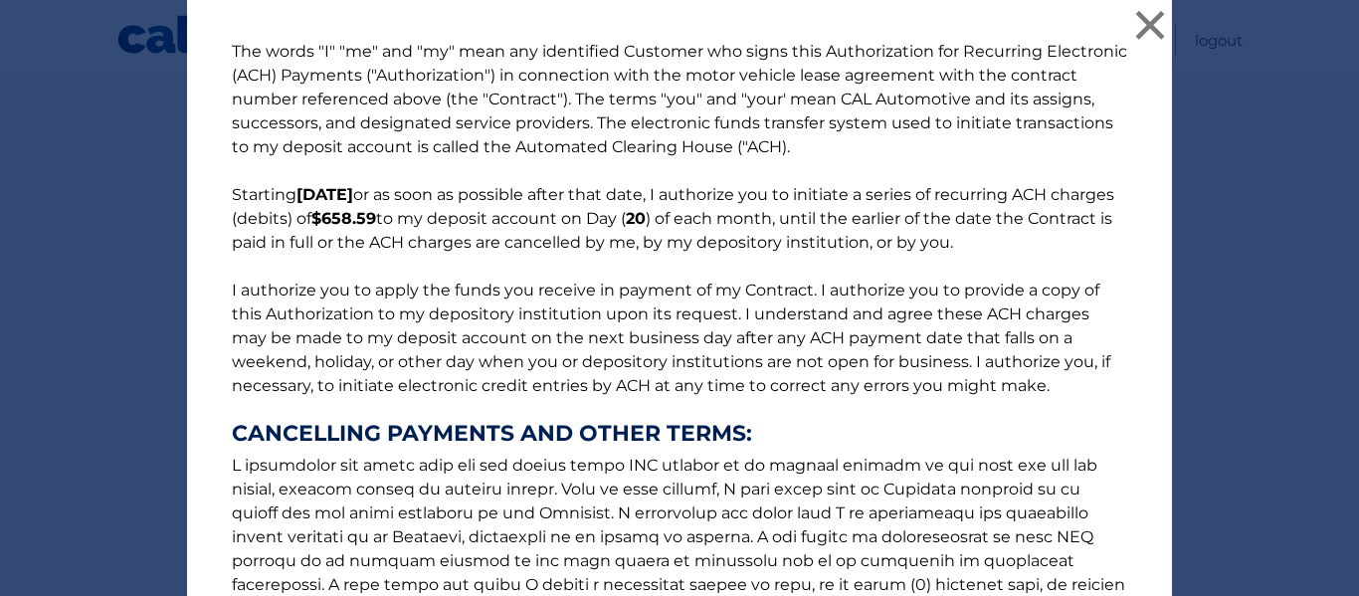
scroll to position [0, 0]
click at [1152, 14] on button "×" at bounding box center [1150, 26] width 40 height 40
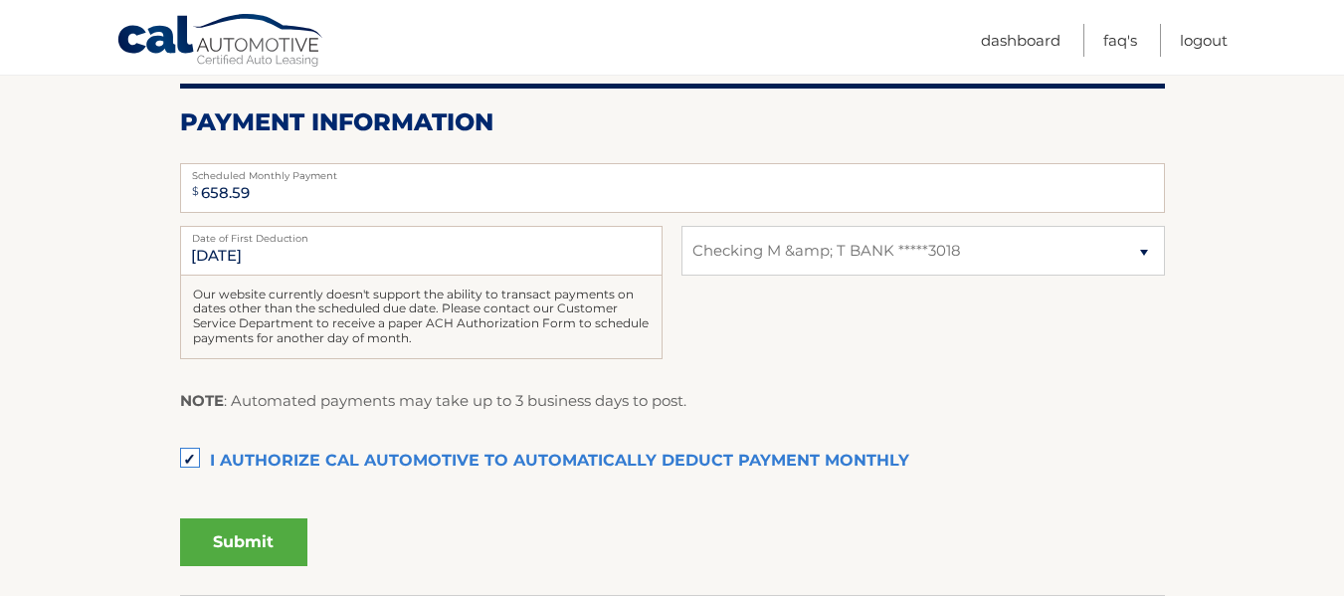
click at [245, 531] on button "Submit" at bounding box center [243, 542] width 127 height 48
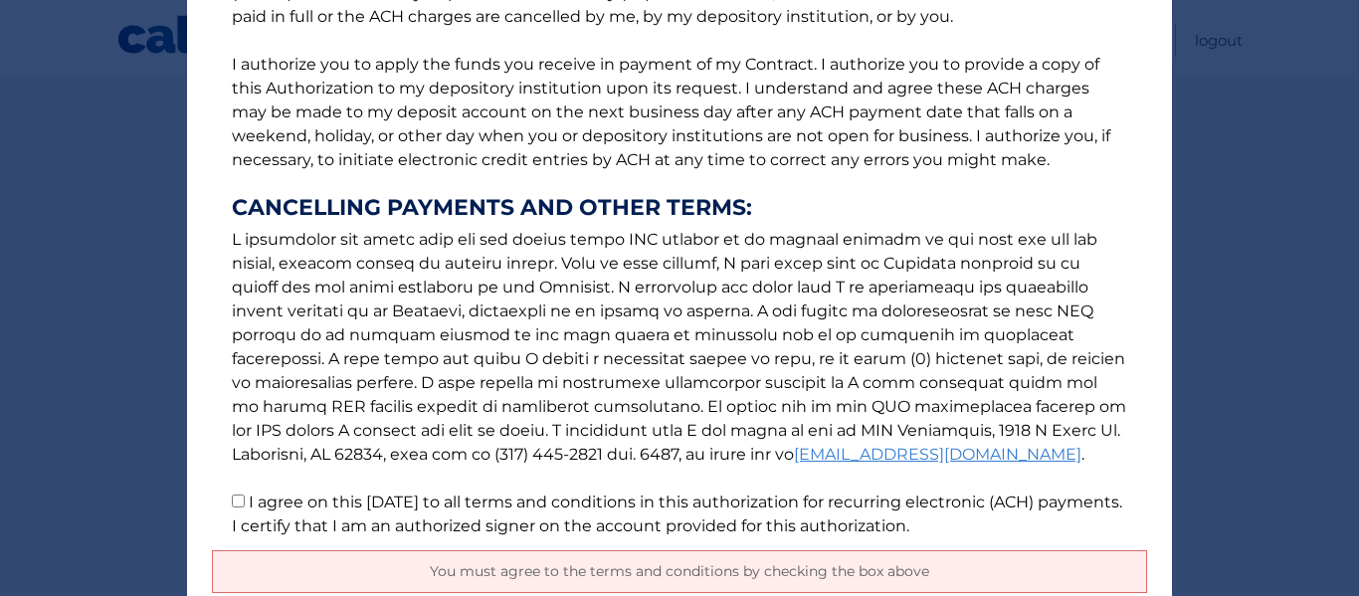
scroll to position [391, 0]
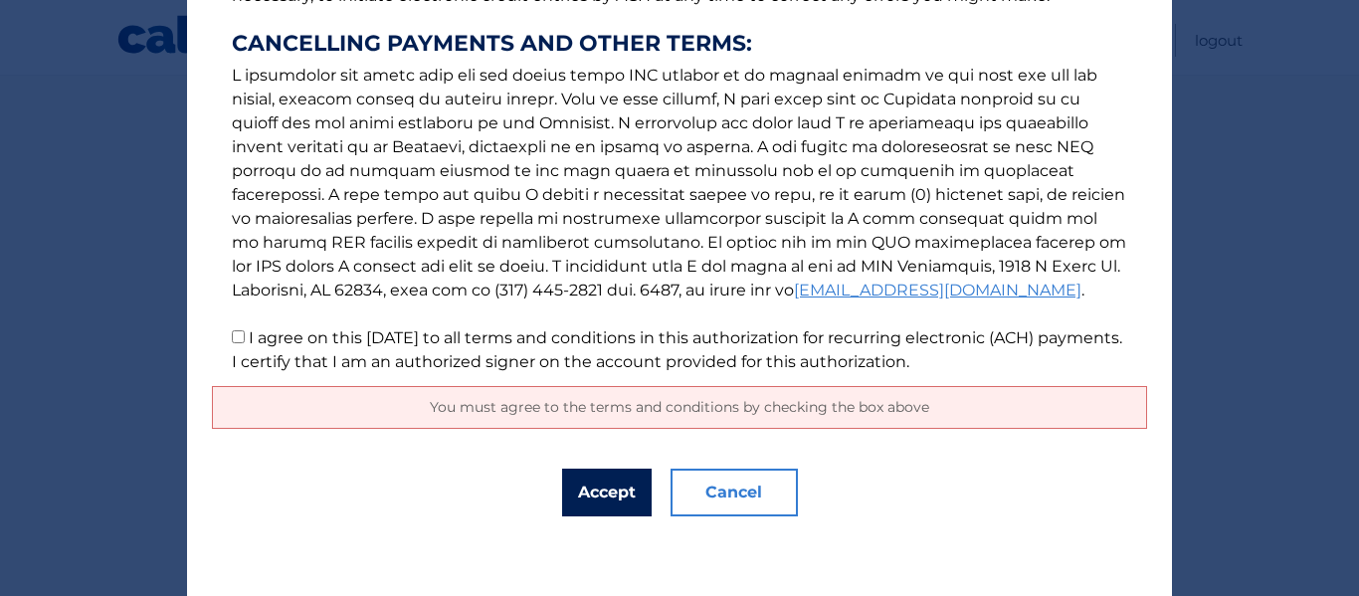
click at [594, 497] on button "Accept" at bounding box center [607, 493] width 90 height 48
click at [596, 490] on div "The words "I" "me" and "my" mean any identified Customer who signs this Authori…" at bounding box center [679, 102] width 985 height 987
click at [593, 487] on button "Accept" at bounding box center [607, 493] width 90 height 48
click at [592, 487] on button "Accept" at bounding box center [607, 493] width 90 height 48
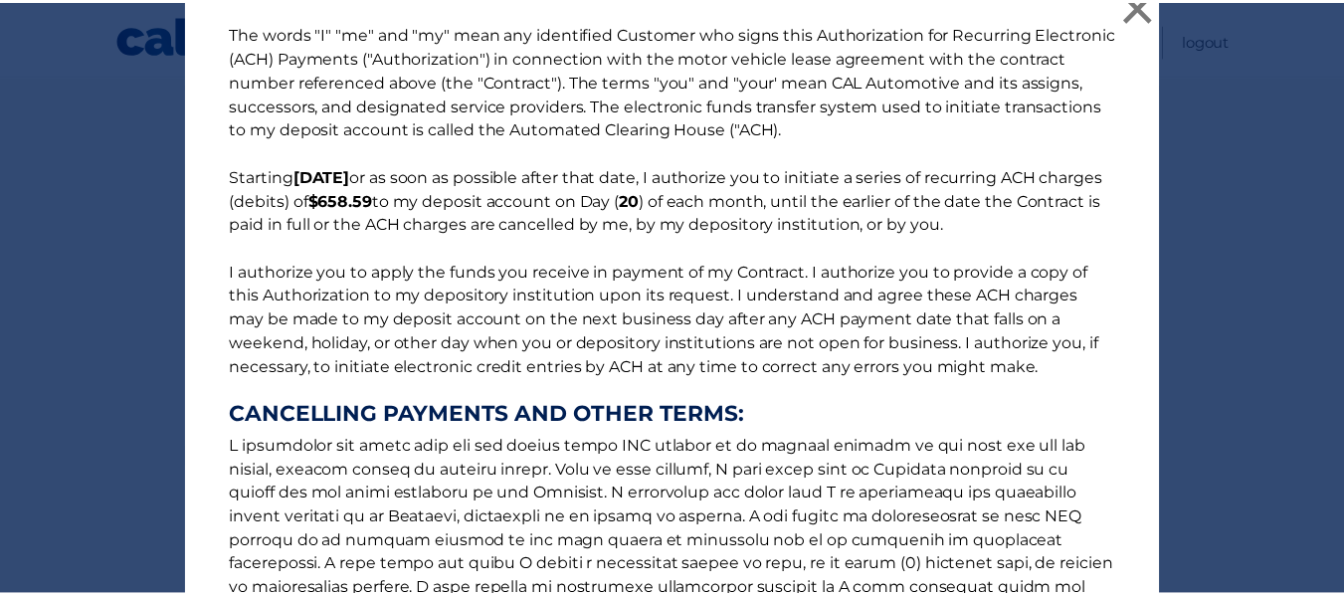
scroll to position [0, 0]
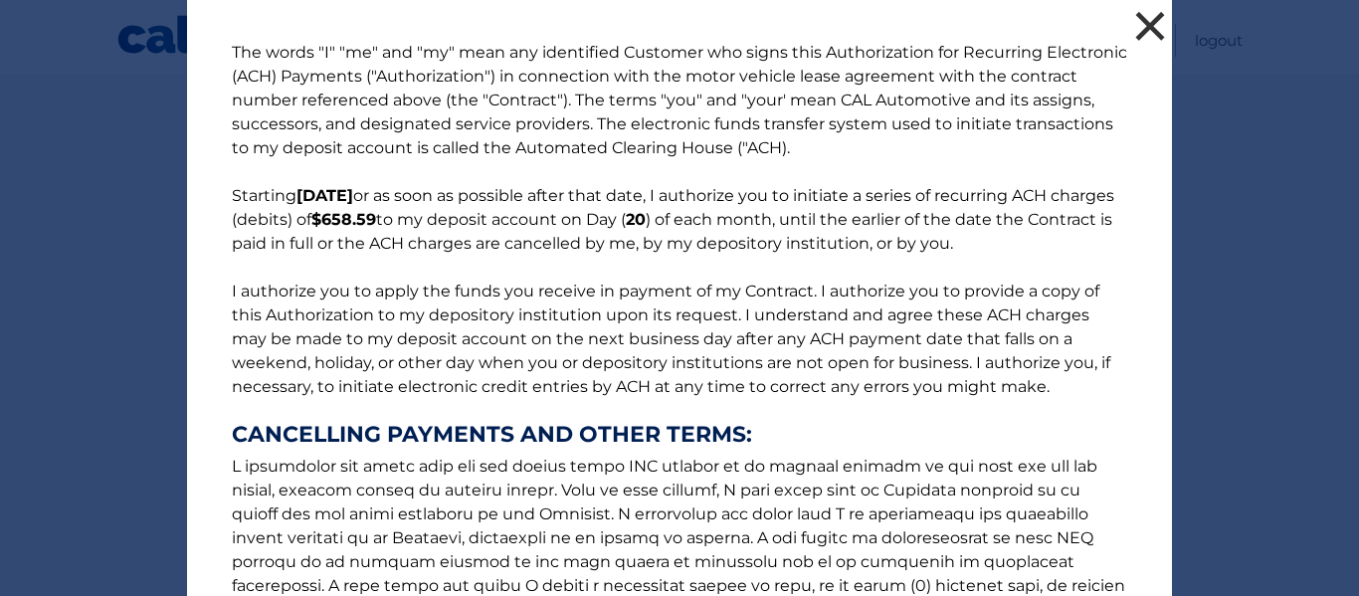
click at [1146, 18] on button "×" at bounding box center [1150, 26] width 40 height 40
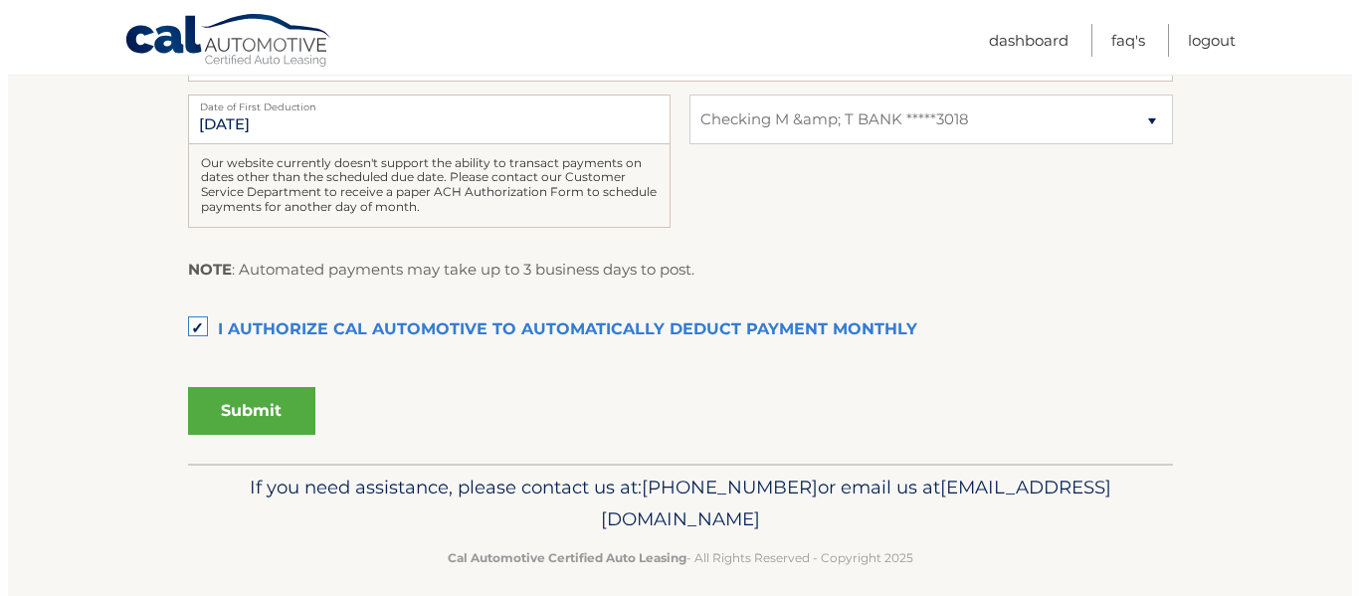
scroll to position [547, 0]
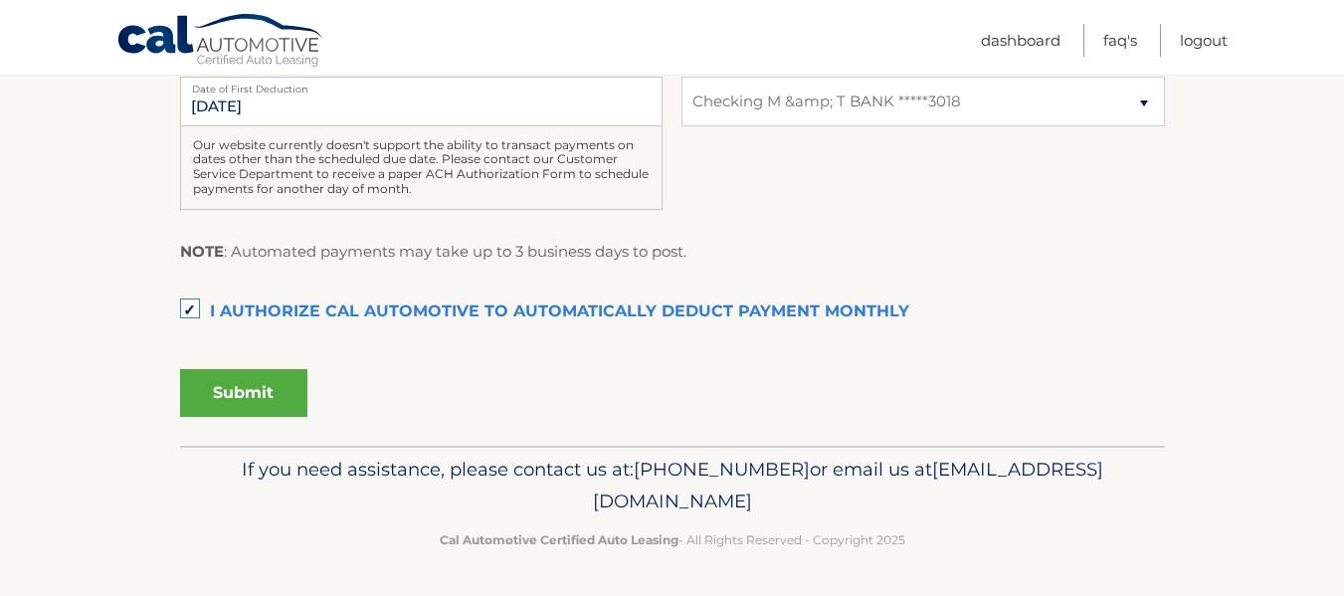
click at [243, 393] on button "Submit" at bounding box center [243, 393] width 127 height 48
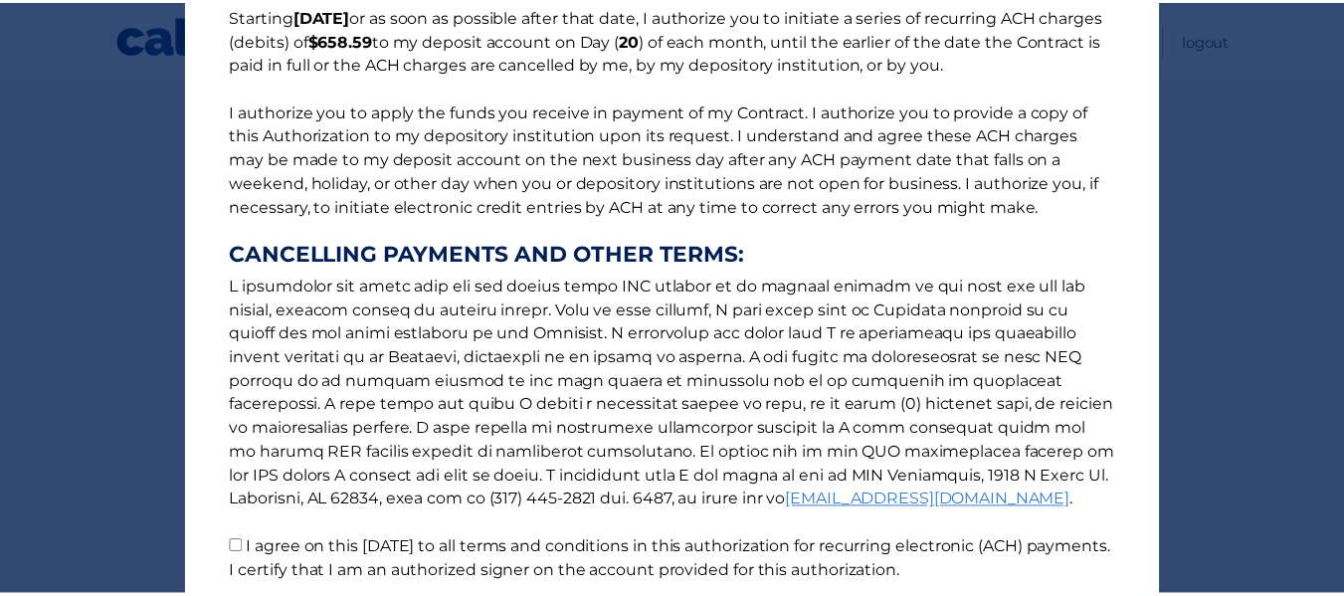
scroll to position [0, 0]
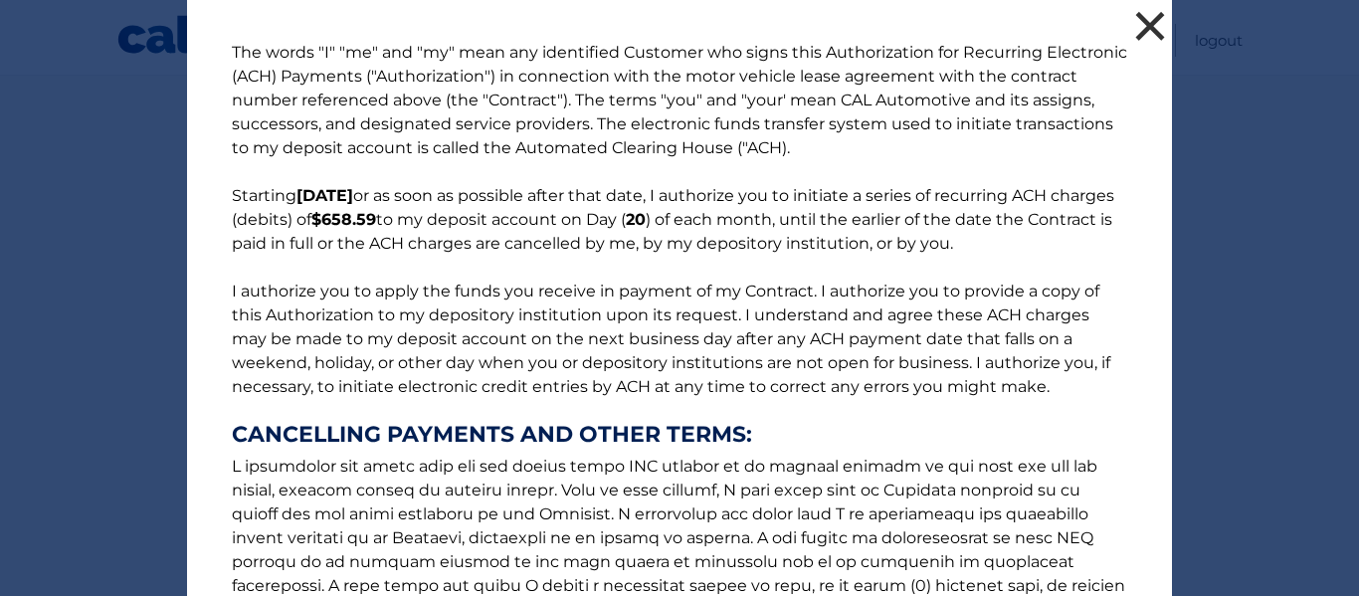
click at [1150, 21] on button "×" at bounding box center [1150, 26] width 40 height 40
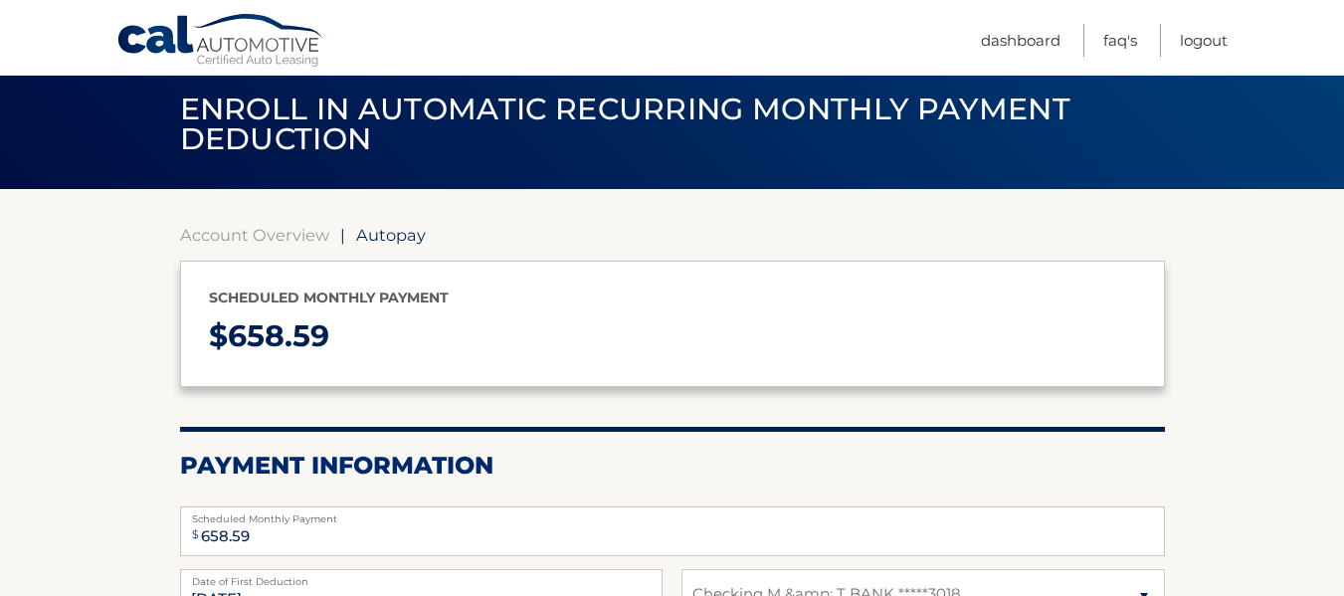
scroll to position [99, 0]
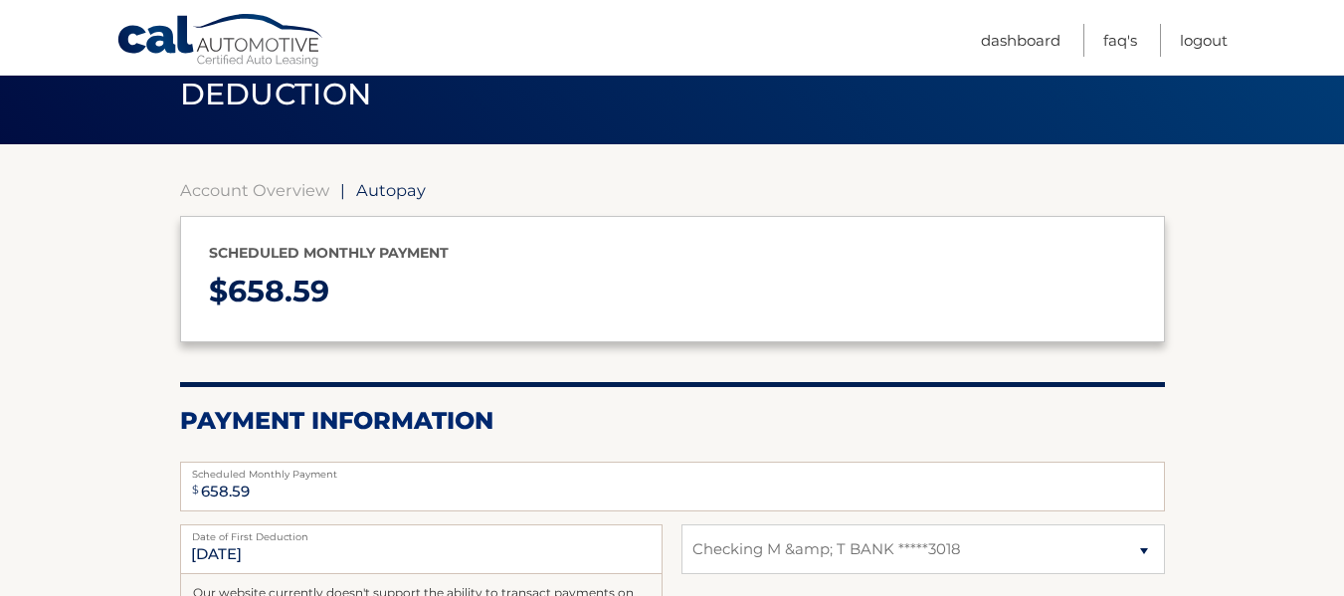
click at [383, 195] on span "Autopay" at bounding box center [391, 190] width 70 height 20
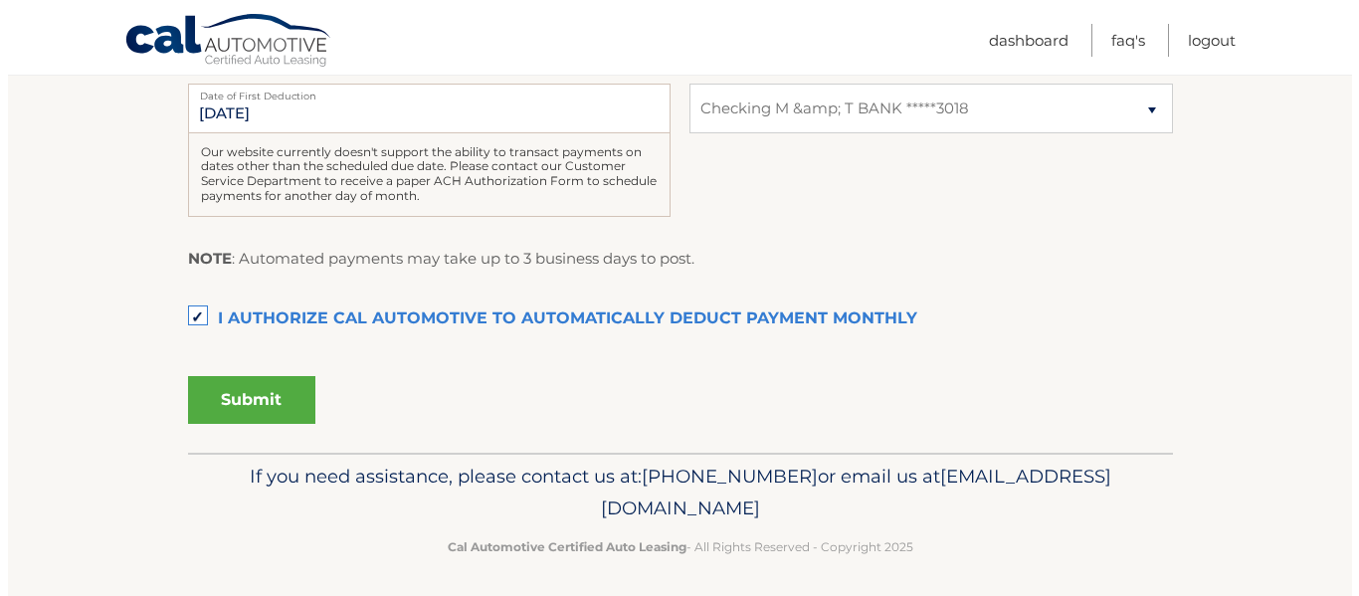
scroll to position [547, 0]
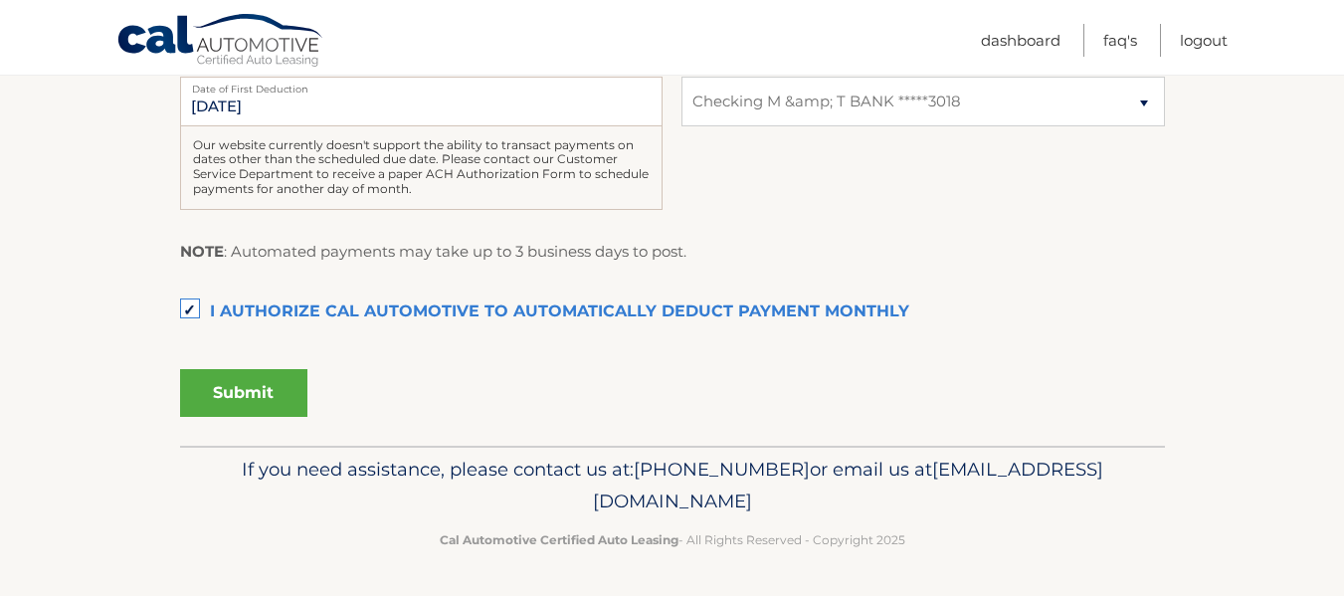
click at [238, 382] on button "Submit" at bounding box center [243, 393] width 127 height 48
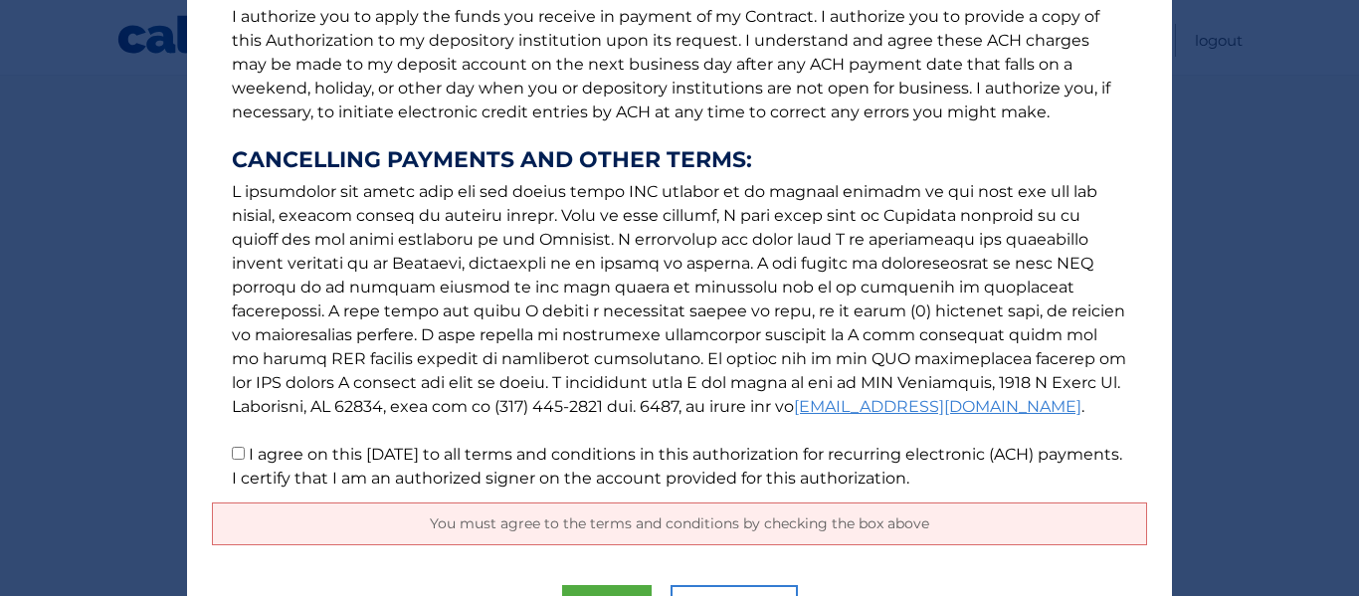
scroll to position [391, 0]
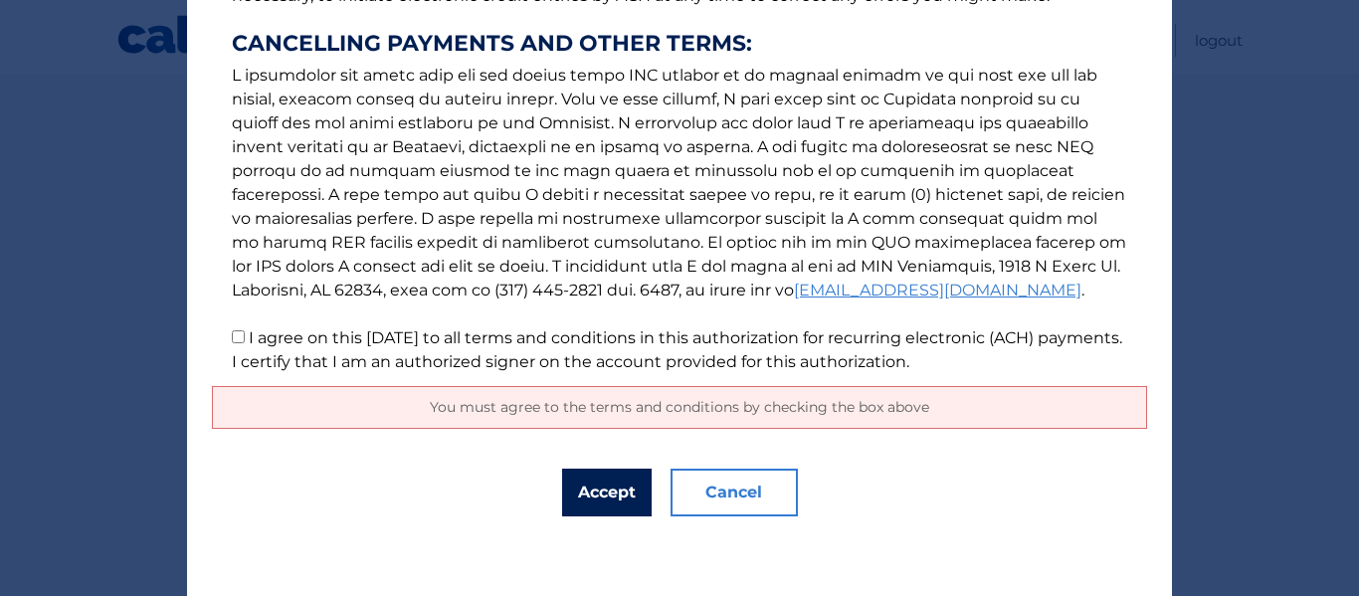
click at [602, 482] on button "Accept" at bounding box center [607, 493] width 90 height 48
click at [600, 401] on span "You must agree to the terms and conditions by checking the box above" at bounding box center [679, 407] width 499 height 18
click at [606, 484] on button "Accept" at bounding box center [607, 493] width 90 height 48
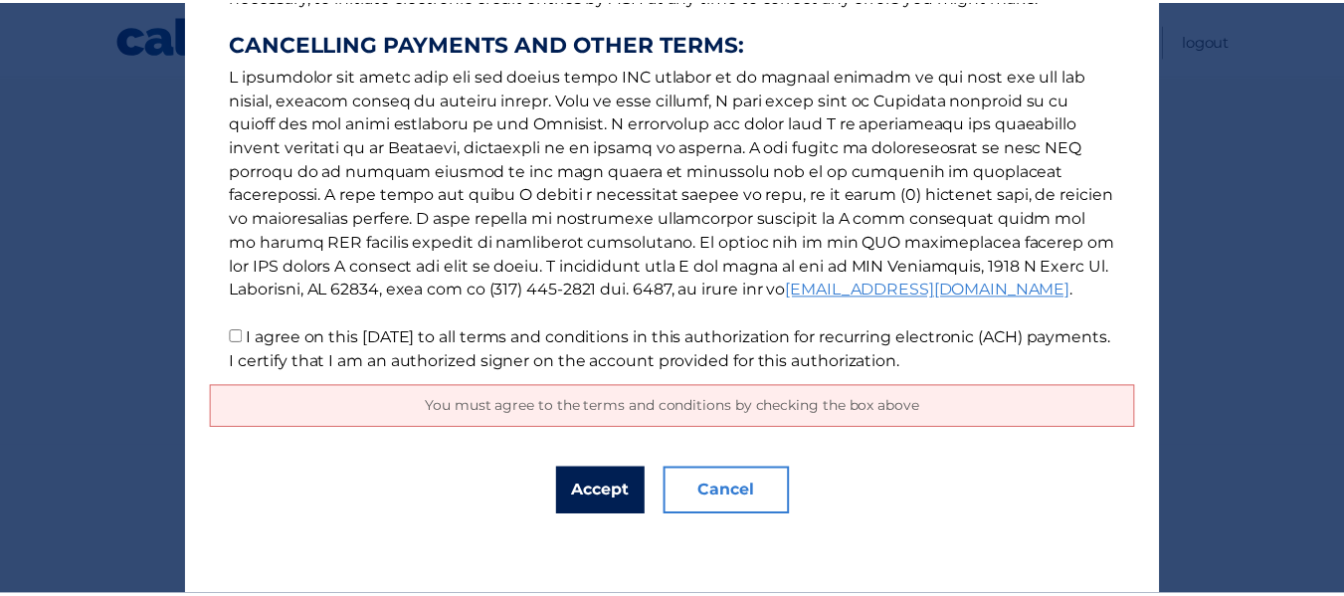
scroll to position [0, 0]
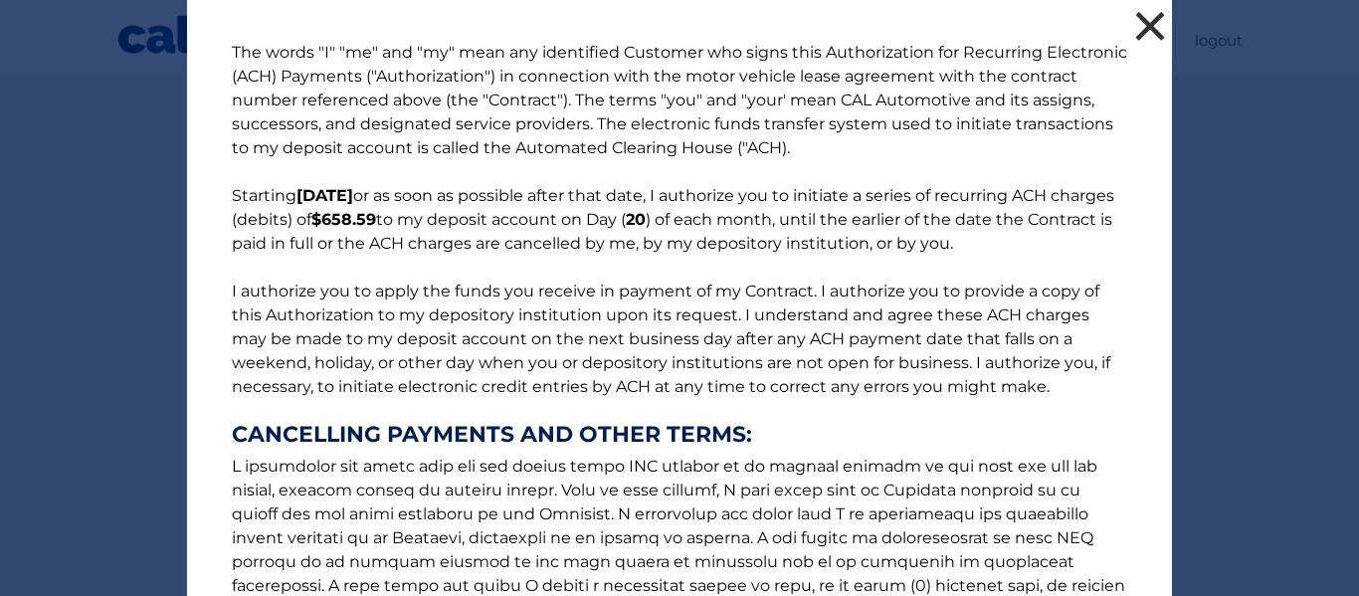
click at [1132, 15] on button "×" at bounding box center [1150, 26] width 40 height 40
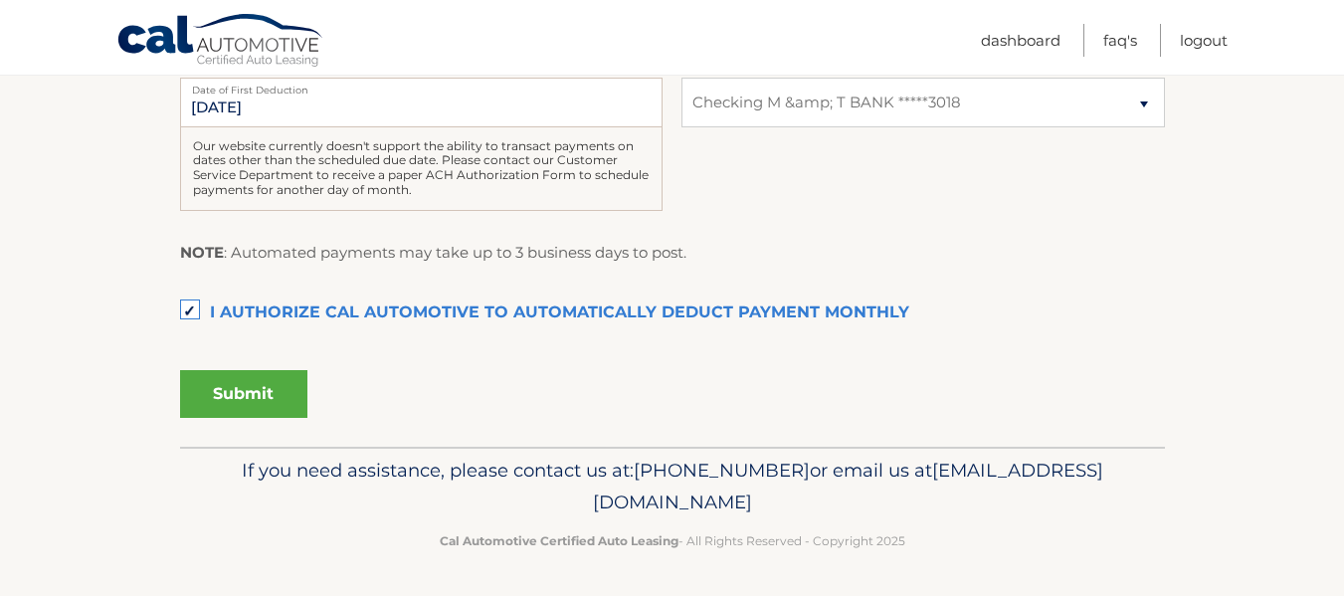
scroll to position [547, 0]
